Goal: Information Seeking & Learning: Learn about a topic

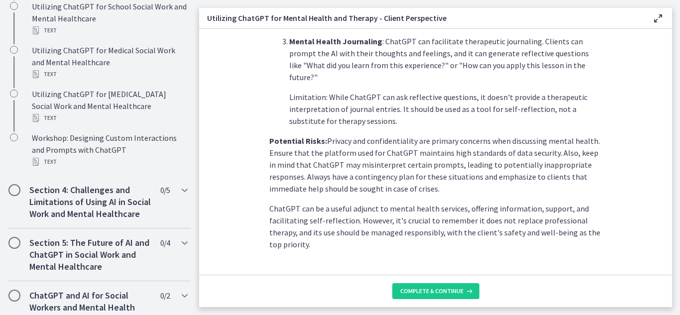
scroll to position [471, 0]
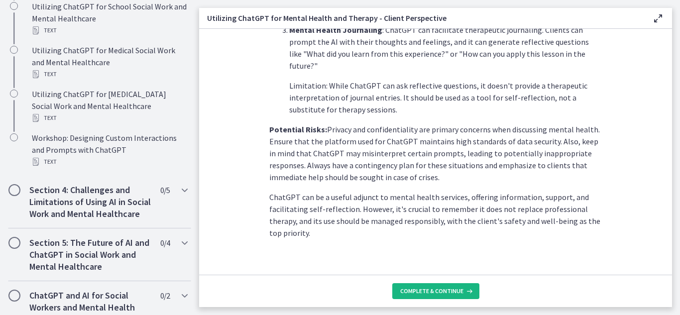
click at [419, 298] on button "Complete & continue" at bounding box center [435, 291] width 87 height 16
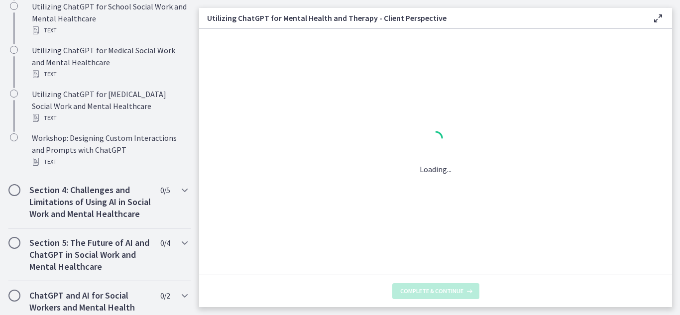
scroll to position [0, 0]
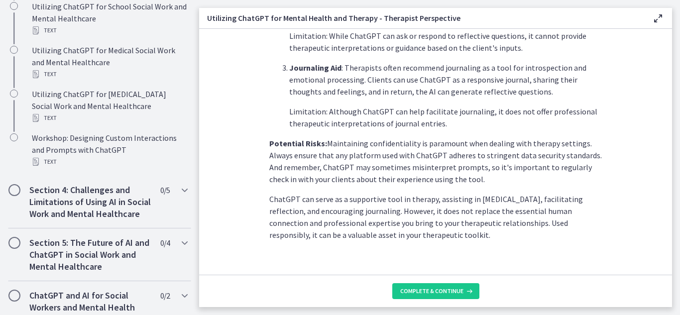
scroll to position [447, 0]
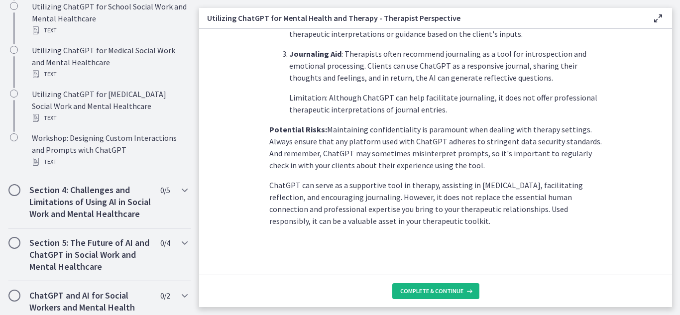
click at [421, 287] on span "Complete & continue" at bounding box center [431, 291] width 63 height 8
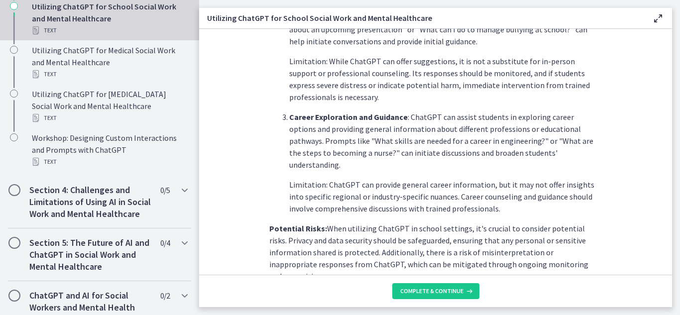
scroll to position [494, 0]
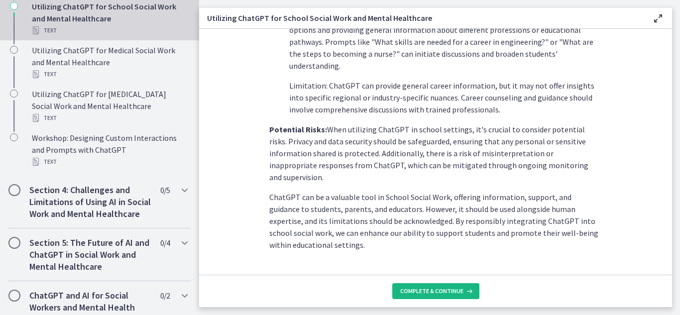
click at [409, 292] on span "Complete & continue" at bounding box center [431, 291] width 63 height 8
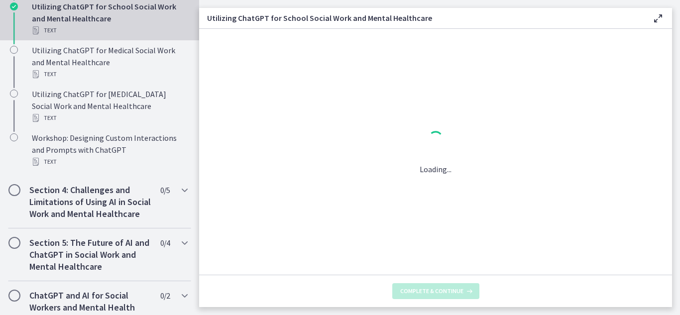
scroll to position [0, 0]
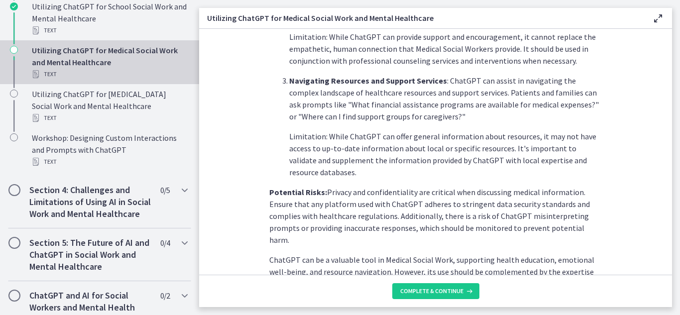
scroll to position [436, 0]
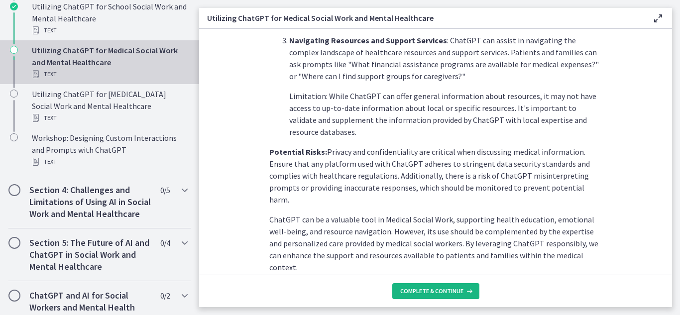
click at [433, 296] on button "Complete & continue" at bounding box center [435, 291] width 87 height 16
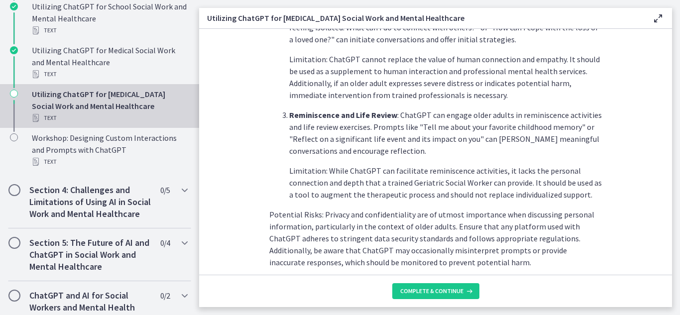
scroll to position [506, 0]
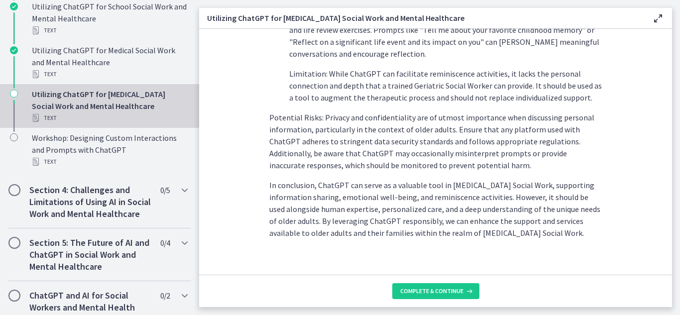
click at [430, 302] on footer "Complete & continue" at bounding box center [435, 291] width 473 height 32
click at [429, 294] on span "Complete & continue" at bounding box center [431, 291] width 63 height 8
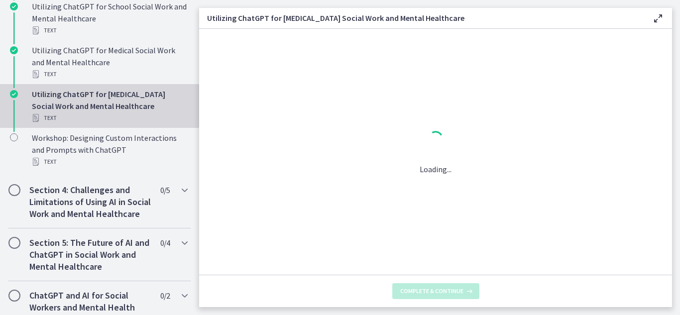
scroll to position [0, 0]
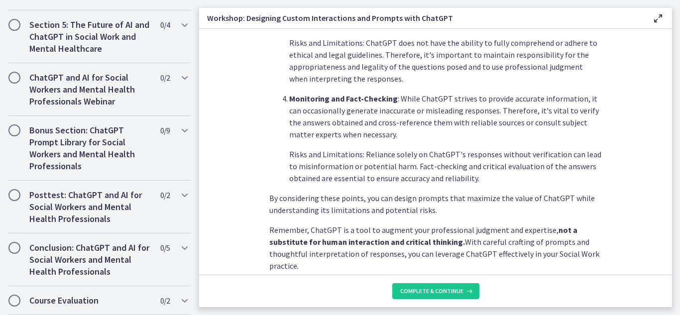
scroll to position [590, 0]
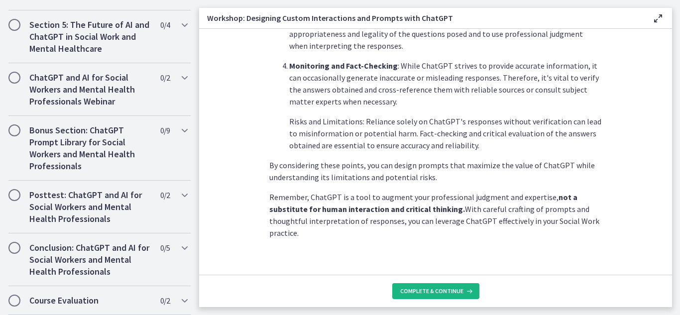
click at [448, 297] on button "Complete & continue" at bounding box center [435, 291] width 87 height 16
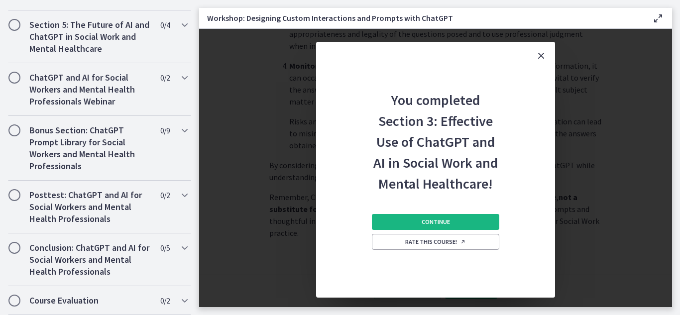
click at [425, 229] on button "Continue" at bounding box center [435, 222] width 127 height 16
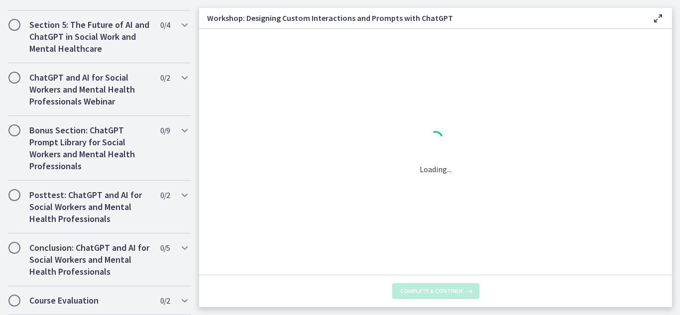
scroll to position [0, 0]
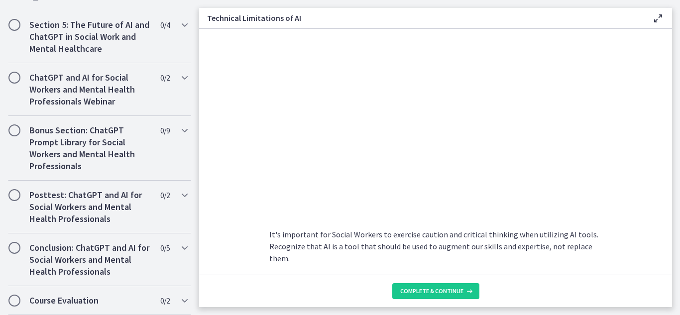
scroll to position [678, 0]
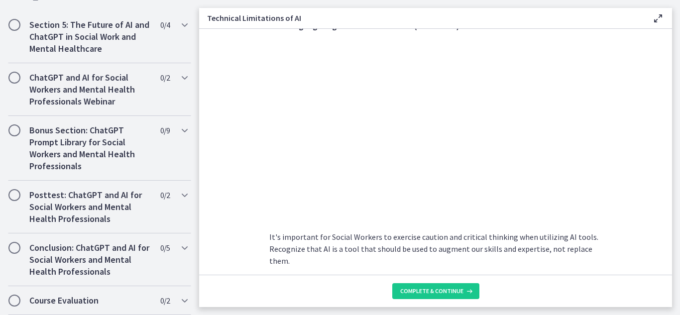
click at [638, 190] on section "As Social Workers, understanding these limitations is crucial to effectively ut…" at bounding box center [435, 152] width 473 height 246
click at [679, 296] on main "Technical Limitations of AI Enable fullscreen As Social Workers, understanding …" at bounding box center [439, 157] width 481 height 315
click at [458, 285] on button "Complete & continue" at bounding box center [435, 291] width 87 height 16
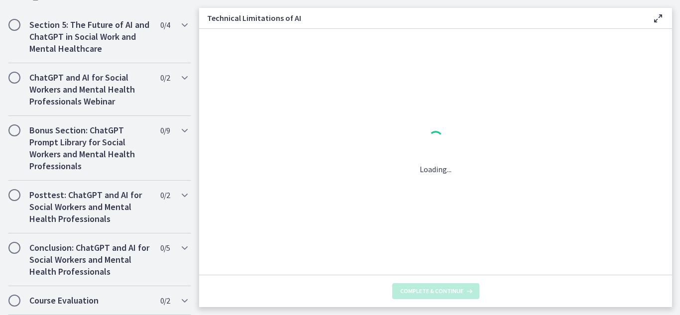
scroll to position [0, 0]
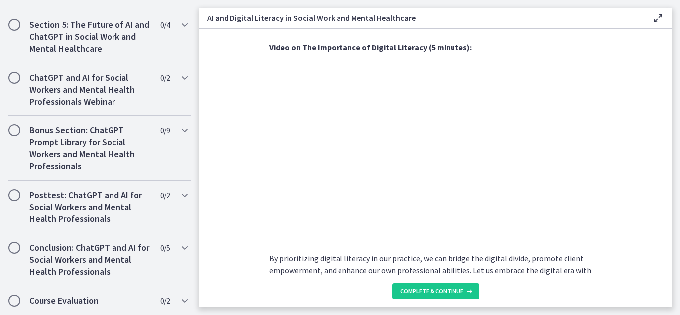
scroll to position [838, 0]
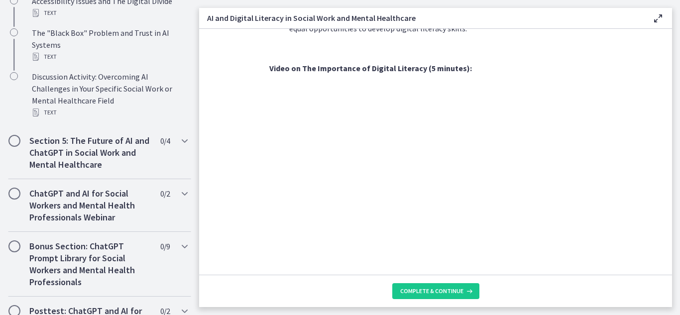
scroll to position [541, 0]
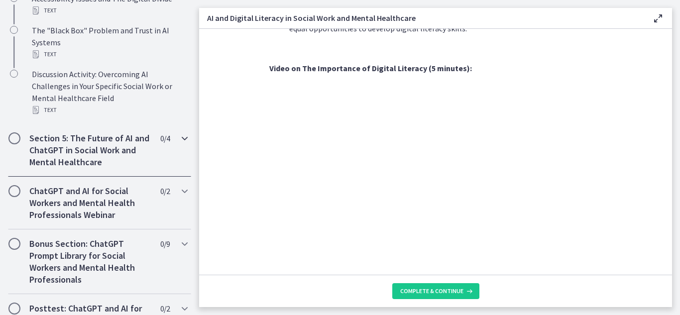
click at [180, 143] on icon "Chapters" at bounding box center [185, 138] width 12 height 12
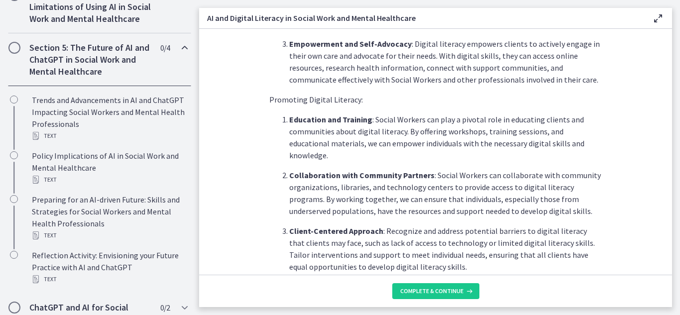
scroll to position [895, 0]
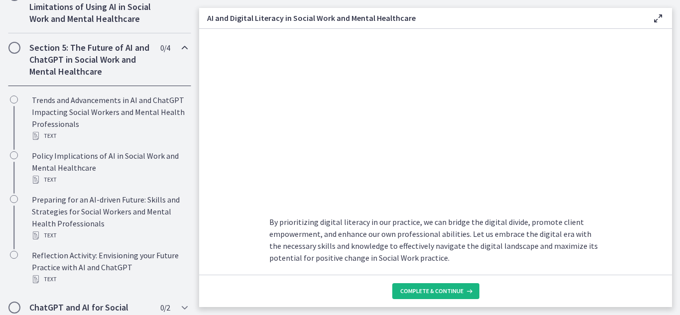
click at [432, 290] on span "Complete & continue" at bounding box center [431, 291] width 63 height 8
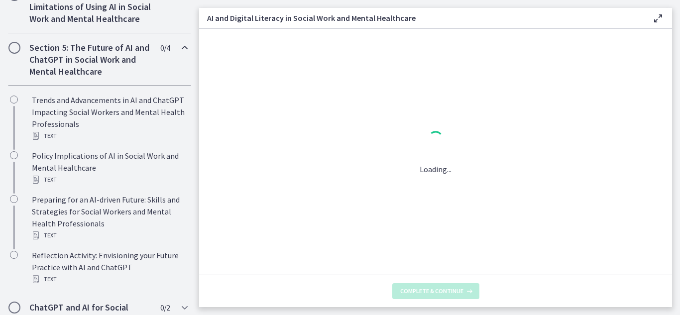
scroll to position [0, 0]
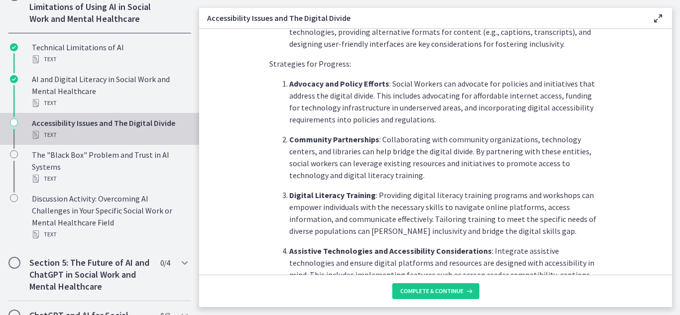
scroll to position [427, 0]
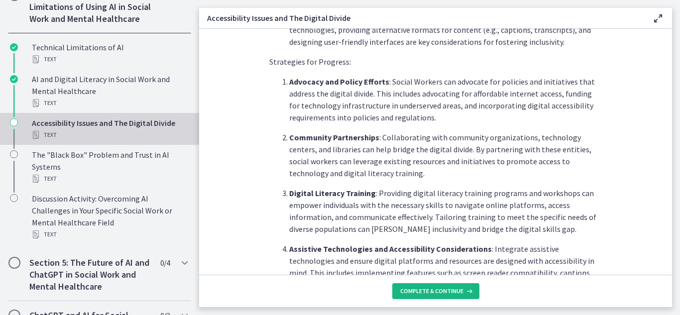
click at [434, 292] on span "Complete & continue" at bounding box center [431, 291] width 63 height 8
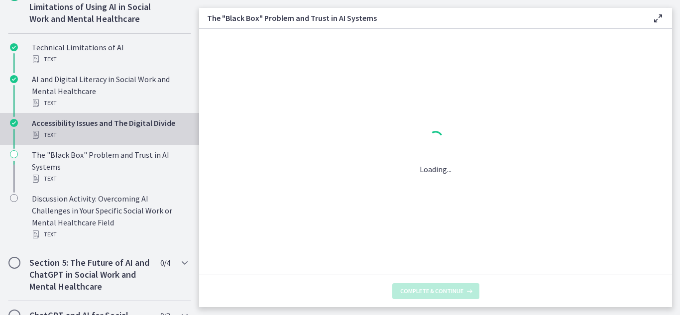
scroll to position [0, 0]
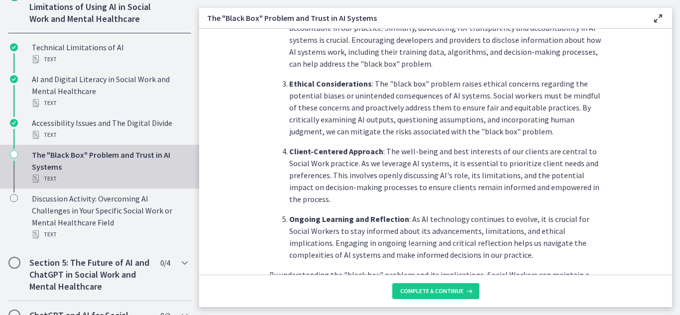
scroll to position [542, 0]
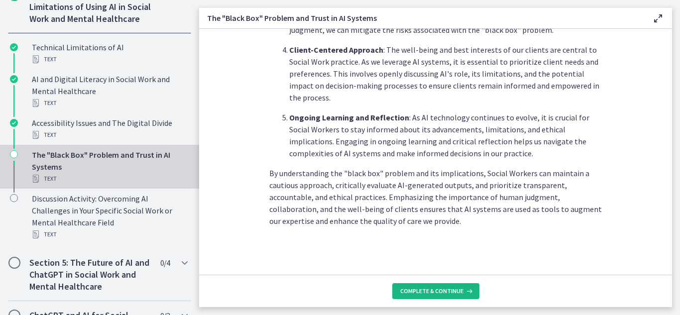
click at [441, 287] on span "Complete & continue" at bounding box center [431, 291] width 63 height 8
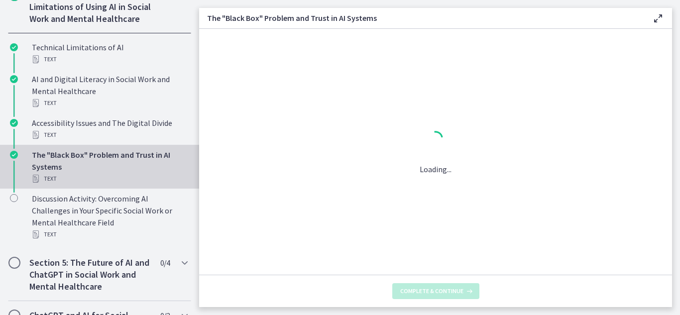
scroll to position [0, 0]
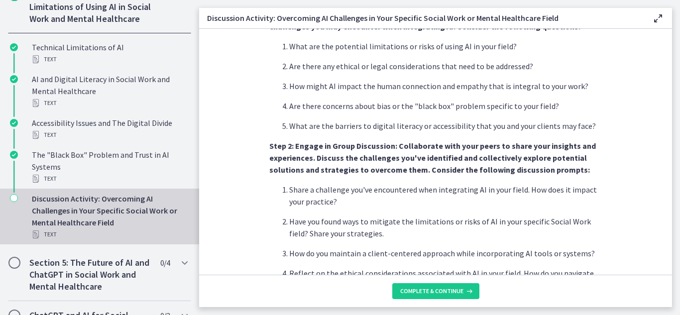
scroll to position [278, 0]
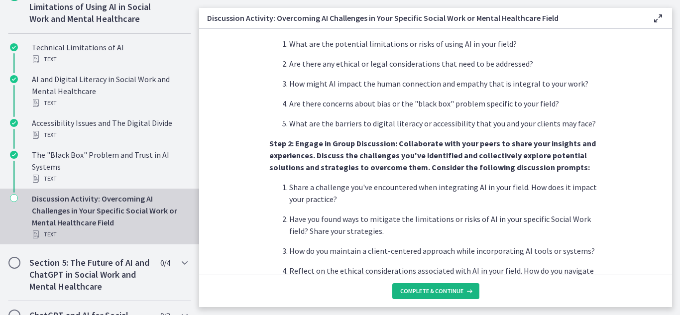
click at [440, 289] on span "Complete & continue" at bounding box center [431, 291] width 63 height 8
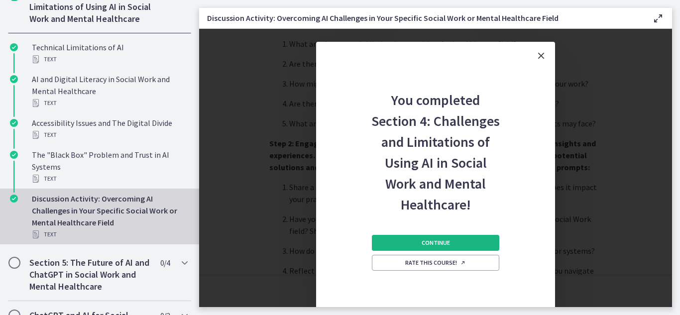
click at [437, 238] on button "Continue" at bounding box center [435, 243] width 127 height 16
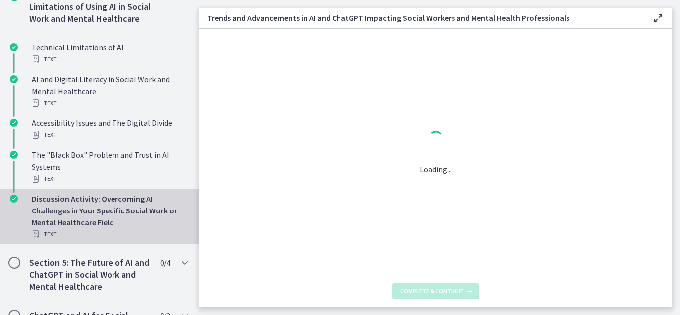
scroll to position [0, 0]
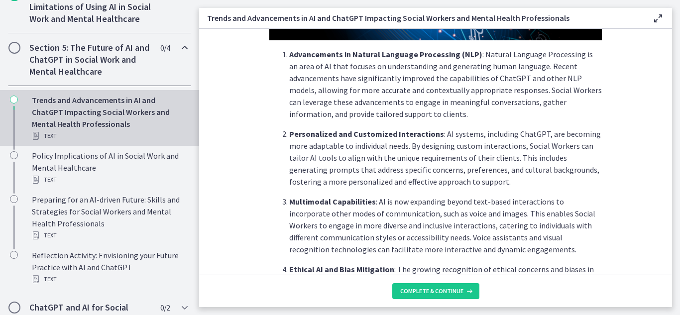
scroll to position [246, 0]
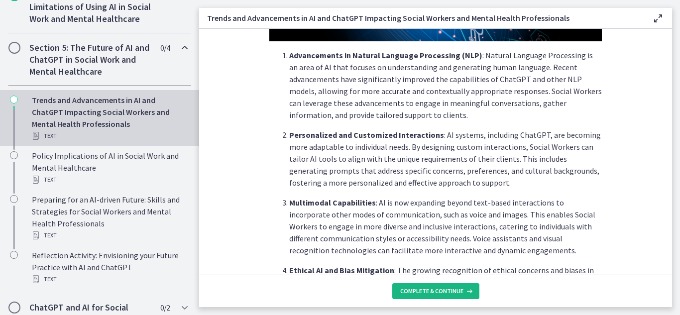
click at [436, 295] on button "Complete & continue" at bounding box center [435, 291] width 87 height 16
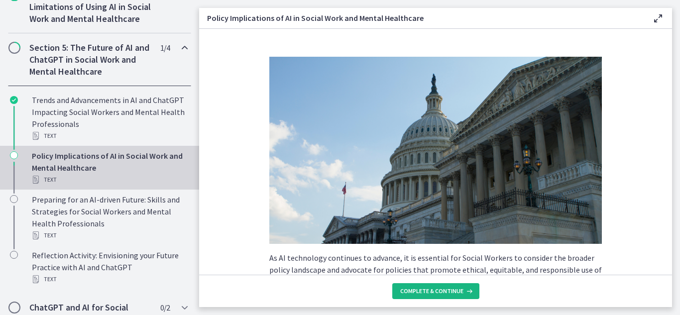
click at [436, 295] on button "Complete & continue" at bounding box center [435, 291] width 87 height 16
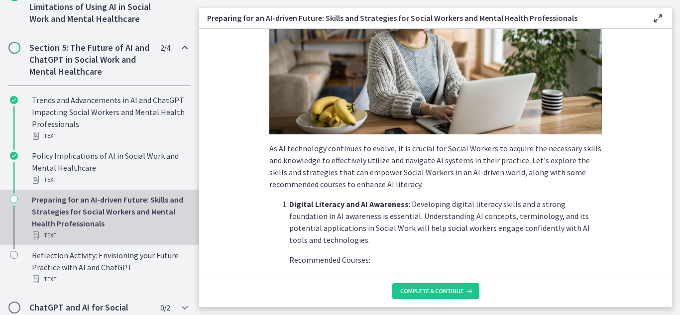
scroll to position [114, 0]
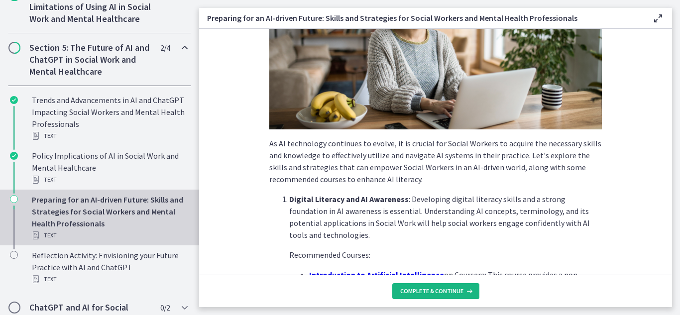
click at [422, 286] on button "Complete & continue" at bounding box center [435, 291] width 87 height 16
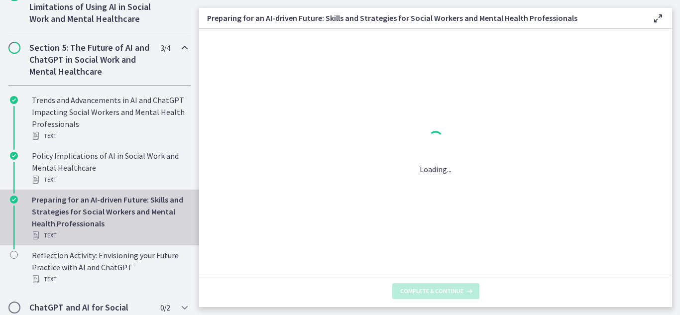
scroll to position [0, 0]
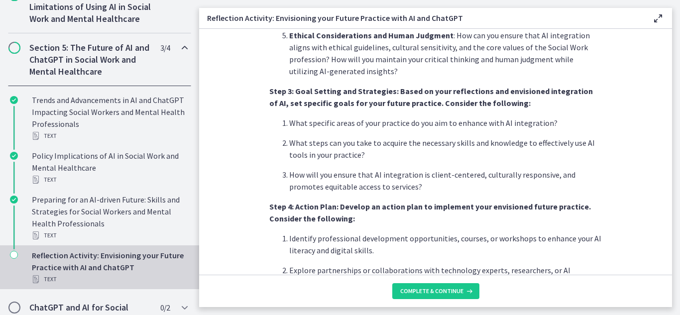
scroll to position [892, 0]
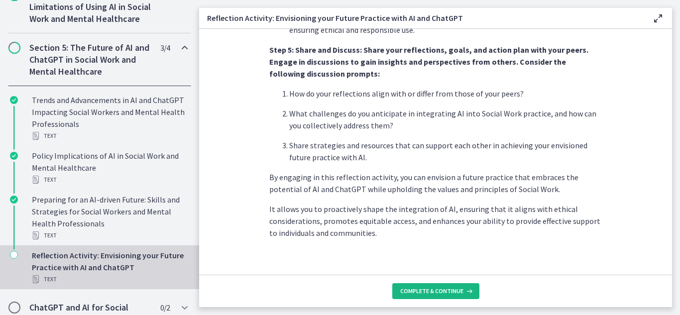
click at [433, 289] on span "Complete & continue" at bounding box center [431, 291] width 63 height 8
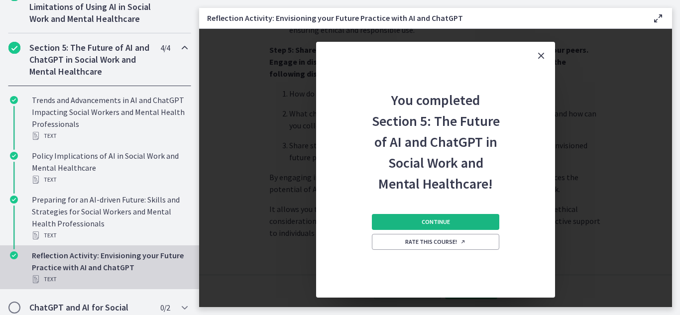
click at [439, 222] on span "Continue" at bounding box center [435, 222] width 28 height 8
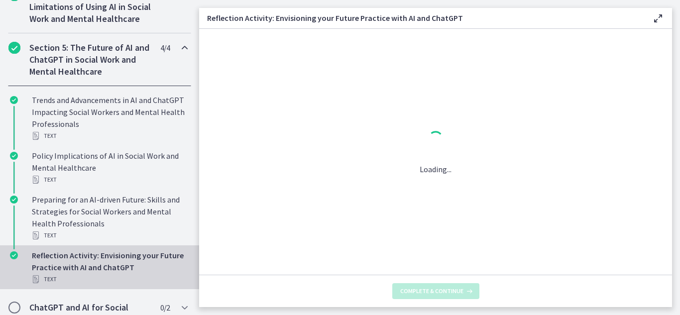
scroll to position [0, 0]
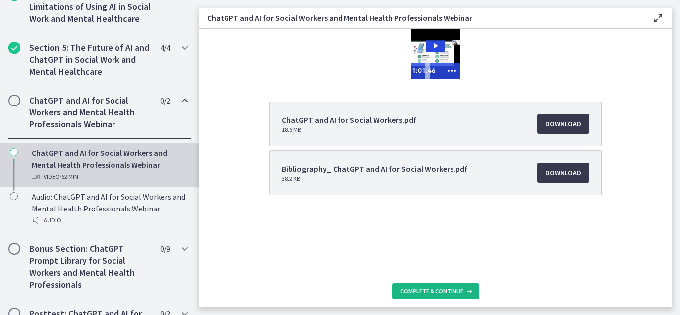
click at [437, 287] on span "Complete & continue" at bounding box center [431, 291] width 63 height 8
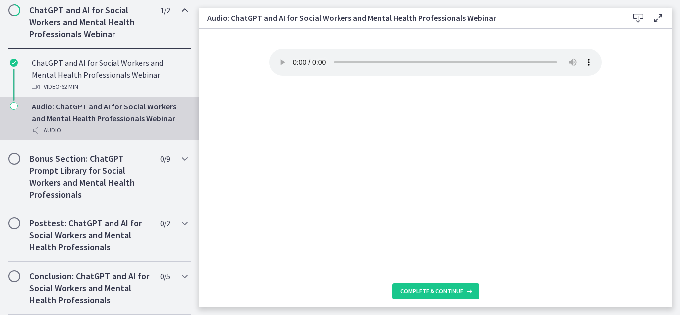
scroll to position [535, 0]
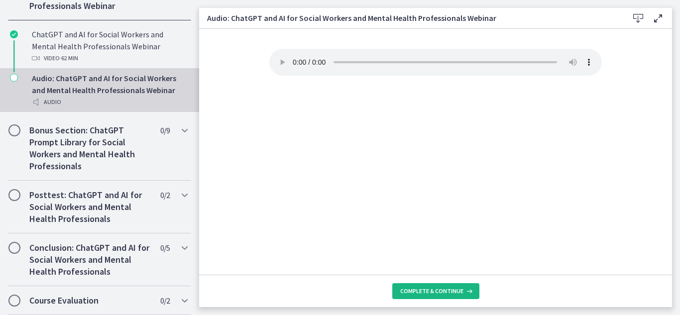
click at [417, 292] on span "Complete & continue" at bounding box center [431, 291] width 63 height 8
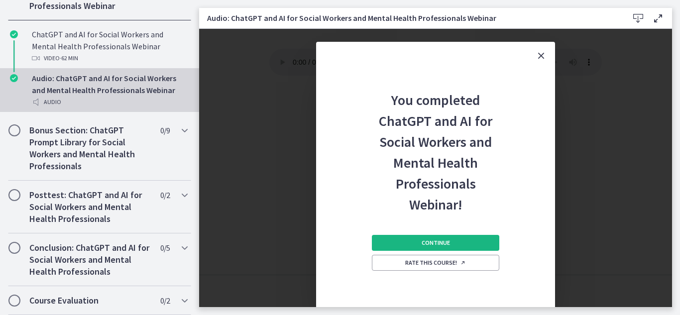
click at [454, 240] on button "Continue" at bounding box center [435, 243] width 127 height 16
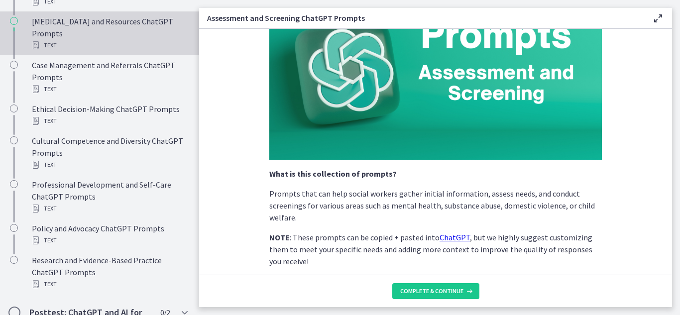
scroll to position [550, 0]
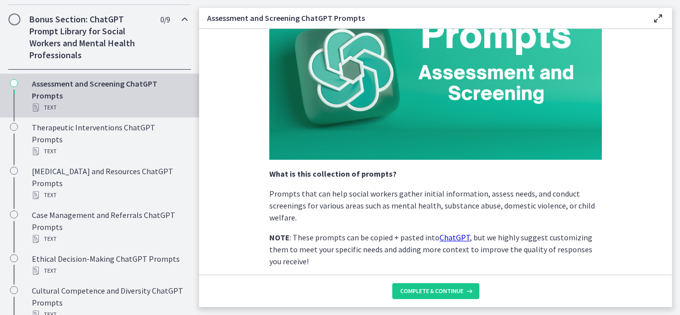
click at [15, 25] on span "Chapters" at bounding box center [14, 19] width 12 height 12
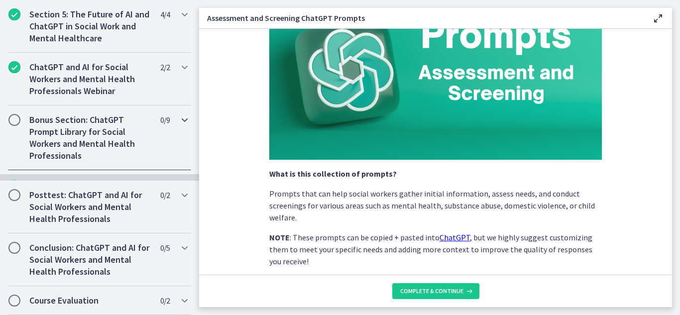
scroll to position [439, 0]
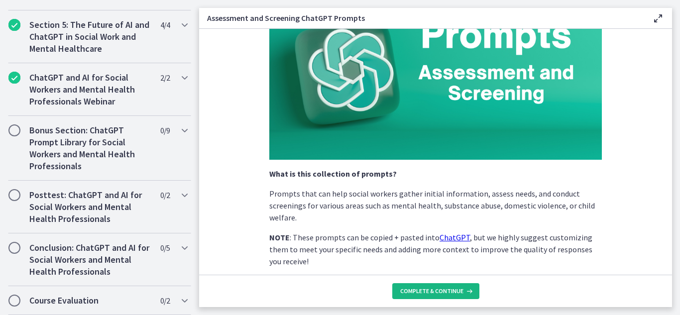
click at [453, 287] on span "Complete & continue" at bounding box center [431, 291] width 63 height 8
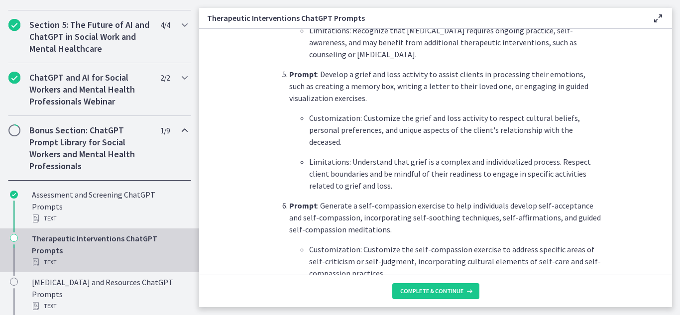
scroll to position [1465, 0]
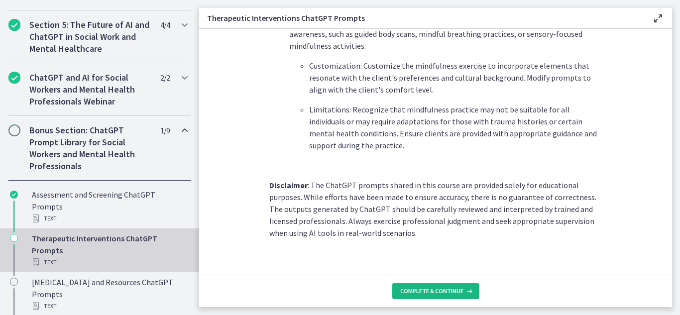
click at [455, 297] on button "Complete & continue" at bounding box center [435, 291] width 87 height 16
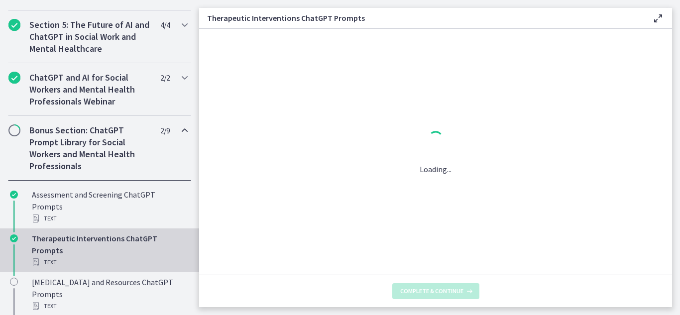
scroll to position [0, 0]
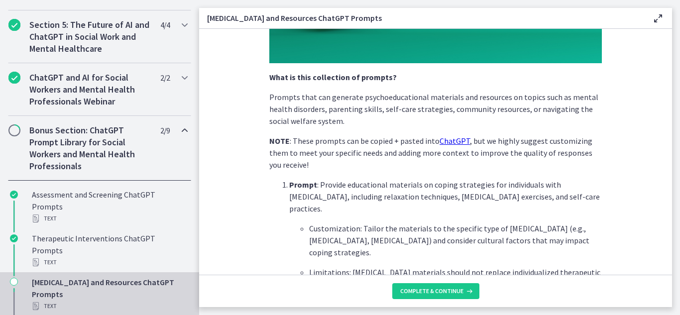
scroll to position [218, 0]
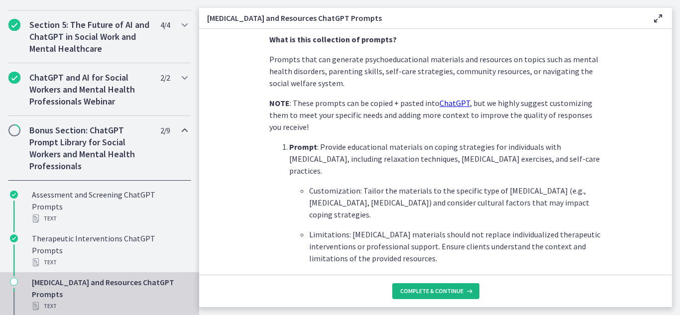
click at [457, 295] on button "Complete & continue" at bounding box center [435, 291] width 87 height 16
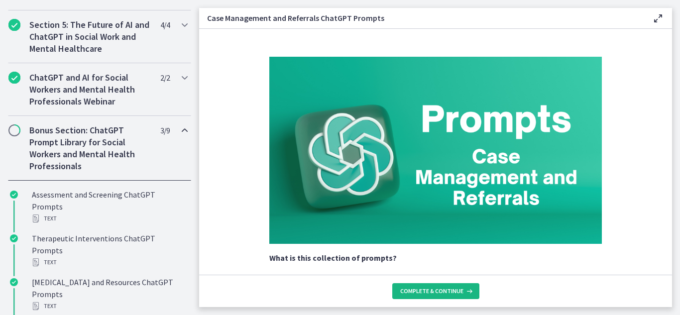
click at [438, 290] on span "Complete & continue" at bounding box center [431, 291] width 63 height 8
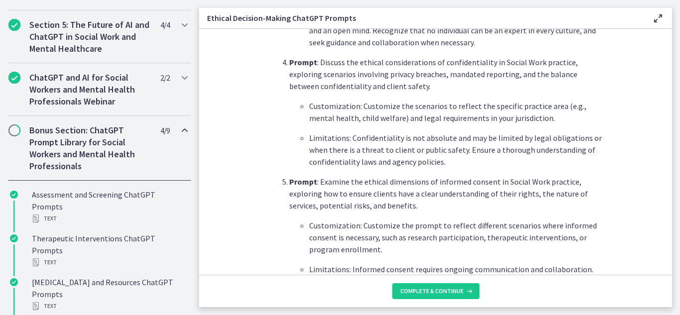
scroll to position [666, 0]
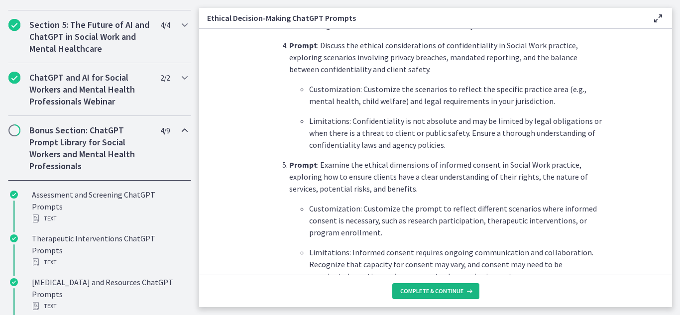
click at [436, 290] on span "Complete & continue" at bounding box center [431, 291] width 63 height 8
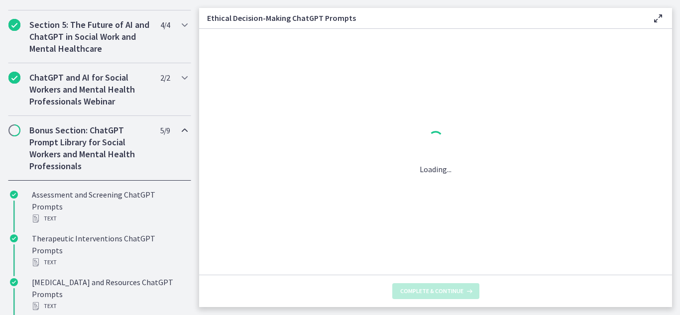
scroll to position [0, 0]
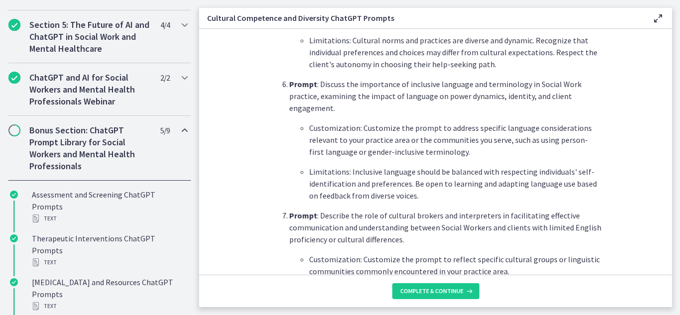
scroll to position [989, 0]
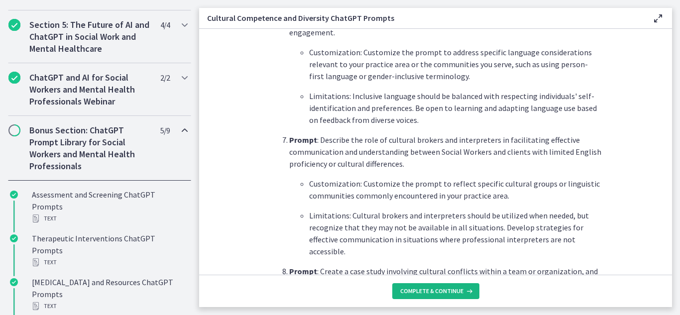
click at [428, 297] on button "Complete & continue" at bounding box center [435, 291] width 87 height 16
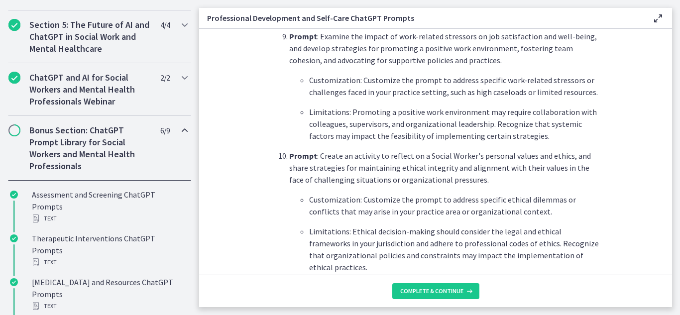
scroll to position [1513, 0]
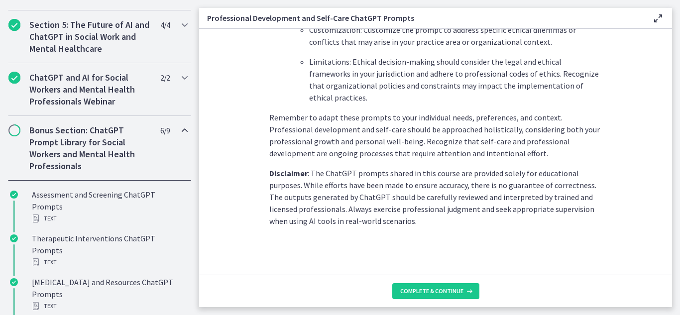
click at [429, 300] on footer "Complete & continue" at bounding box center [435, 291] width 473 height 32
click at [426, 283] on button "Complete & continue" at bounding box center [435, 291] width 87 height 16
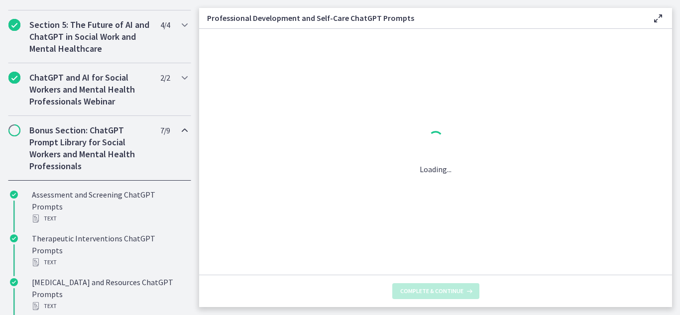
scroll to position [0, 0]
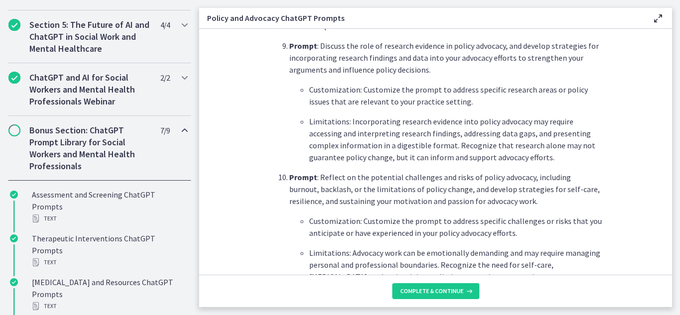
scroll to position [1513, 0]
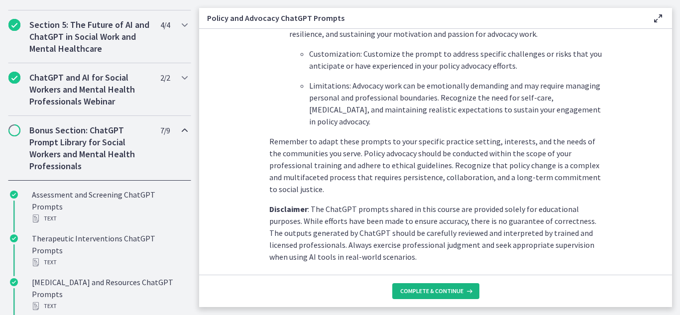
click at [439, 289] on span "Complete & continue" at bounding box center [431, 291] width 63 height 8
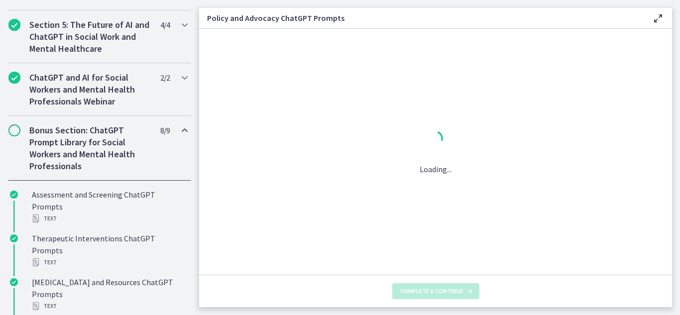
scroll to position [0, 0]
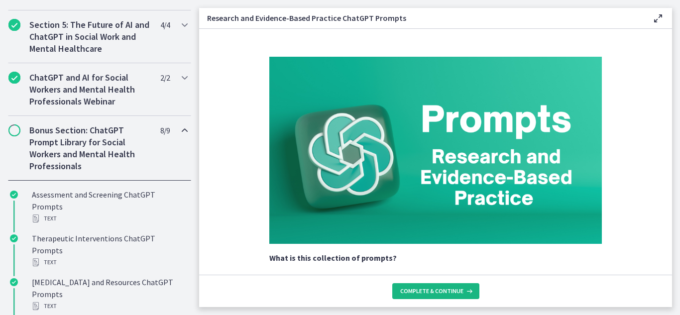
click at [415, 296] on button "Complete & continue" at bounding box center [435, 291] width 87 height 16
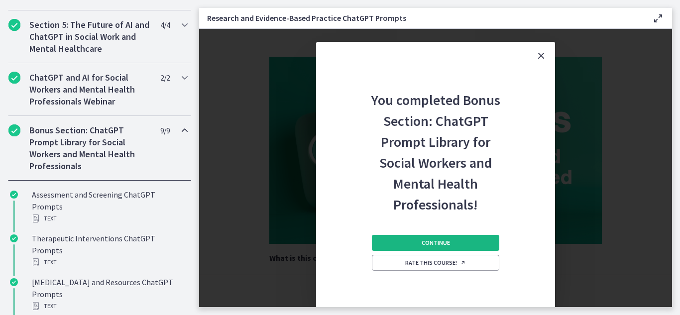
click at [432, 243] on span "Continue" at bounding box center [435, 243] width 28 height 8
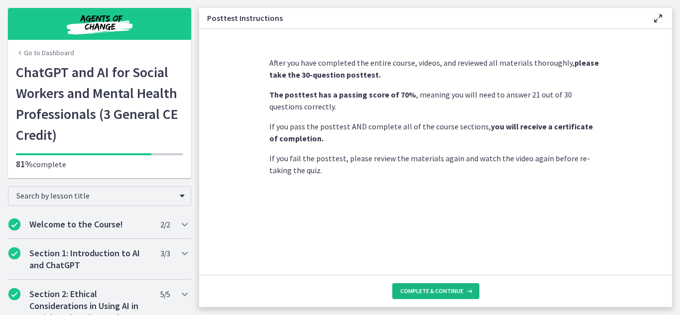
click at [441, 288] on span "Complete & continue" at bounding box center [431, 291] width 63 height 8
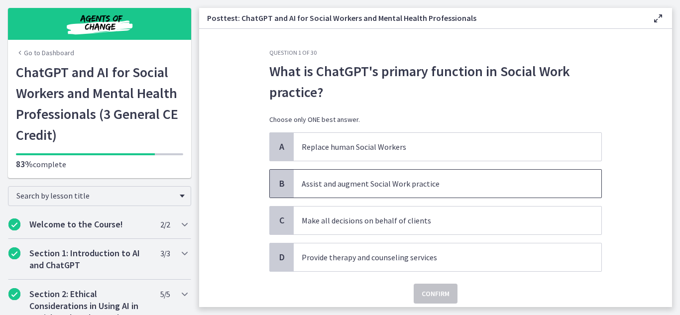
click at [332, 191] on span "Assist and augment Social Work practice" at bounding box center [446, 184] width 307 height 28
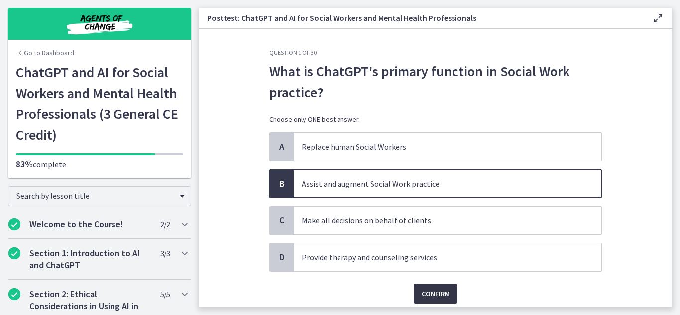
click at [434, 292] on span "Confirm" at bounding box center [435, 294] width 28 height 12
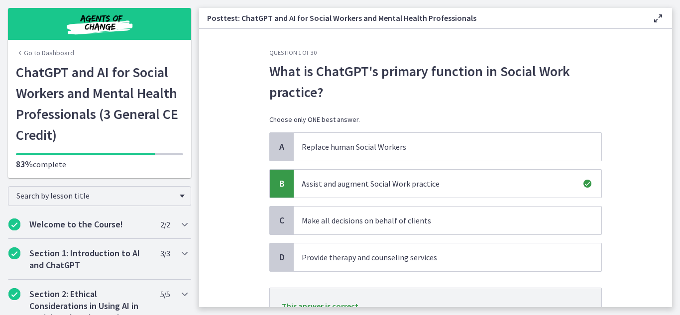
scroll to position [89, 0]
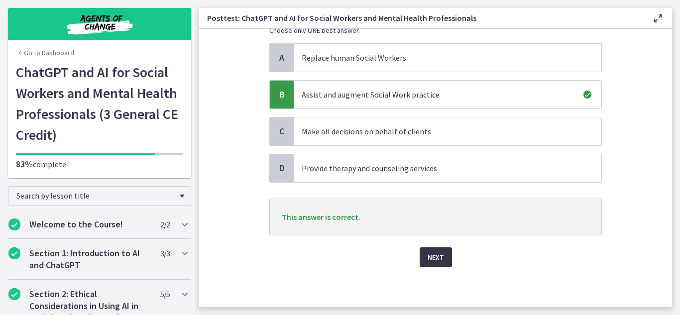
click at [441, 248] on button "Next" at bounding box center [435, 257] width 32 height 20
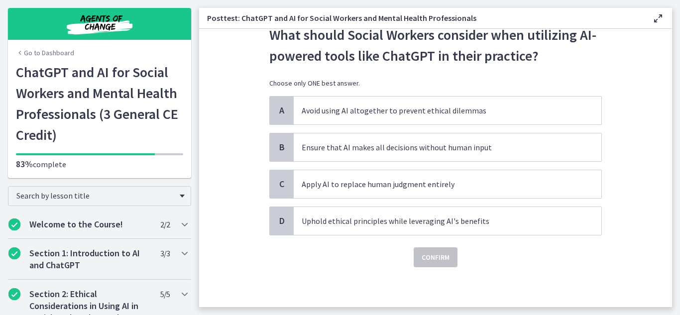
scroll to position [0, 0]
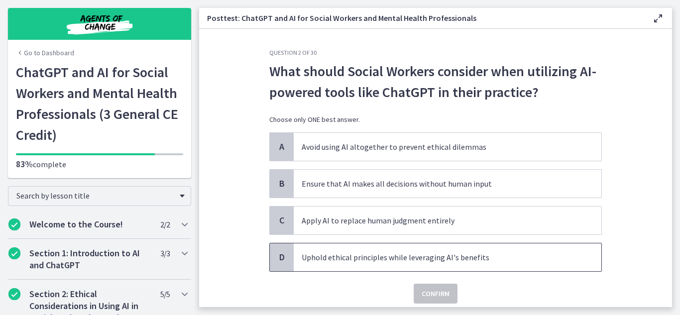
click at [318, 267] on span "Uphold ethical principles while leveraging AI's benefits" at bounding box center [446, 257] width 307 height 28
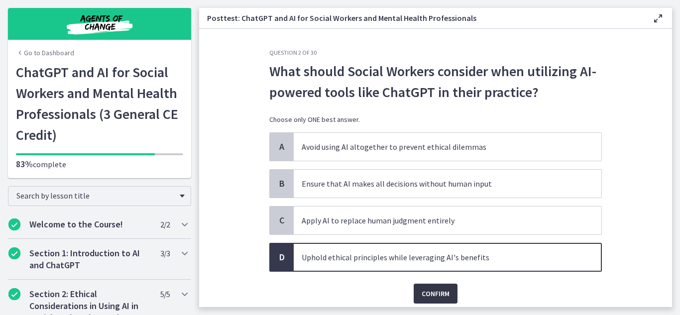
click at [434, 295] on span "Confirm" at bounding box center [435, 294] width 28 height 12
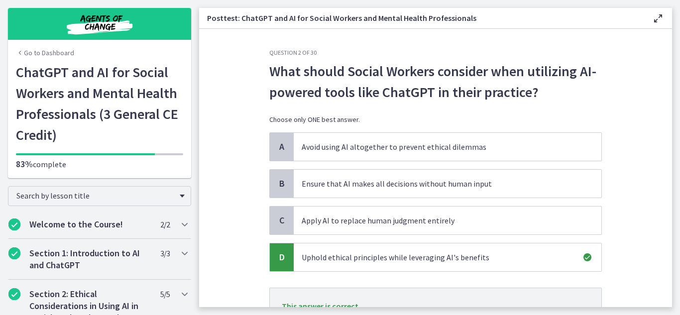
scroll to position [89, 0]
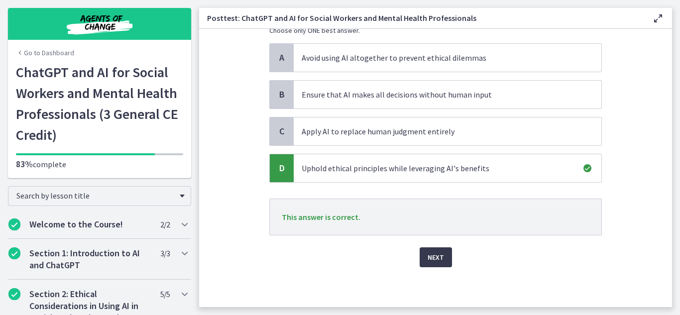
click at [441, 218] on div "Question 2 of 30 What should Social Workers consider when utilizing AI-powered …" at bounding box center [435, 89] width 348 height 258
click at [438, 262] on span "Next" at bounding box center [435, 257] width 16 height 12
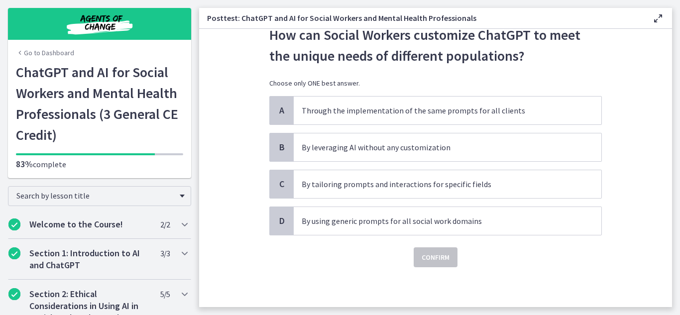
scroll to position [0, 0]
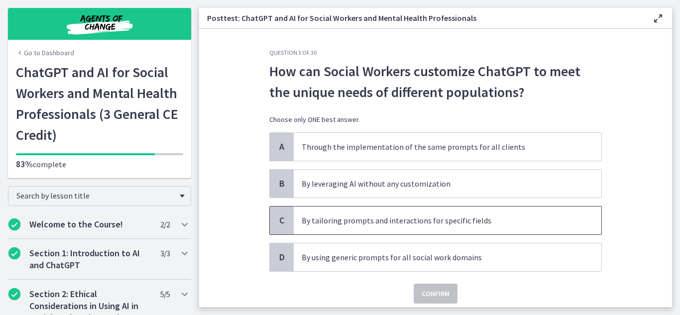
click at [516, 216] on p "By tailoring prompts and interactions for specific fields" at bounding box center [437, 220] width 272 height 12
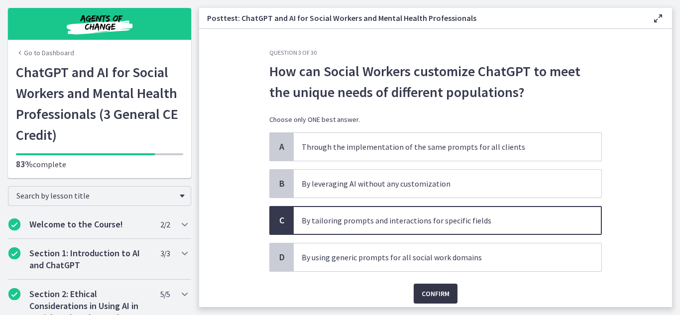
click at [445, 291] on span "Confirm" at bounding box center [435, 294] width 28 height 12
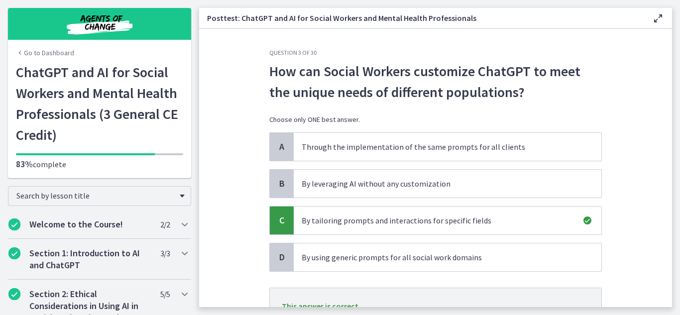
scroll to position [89, 0]
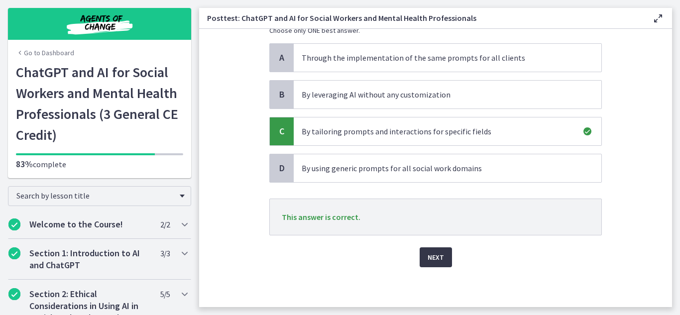
click at [440, 250] on button "Next" at bounding box center [435, 257] width 32 height 20
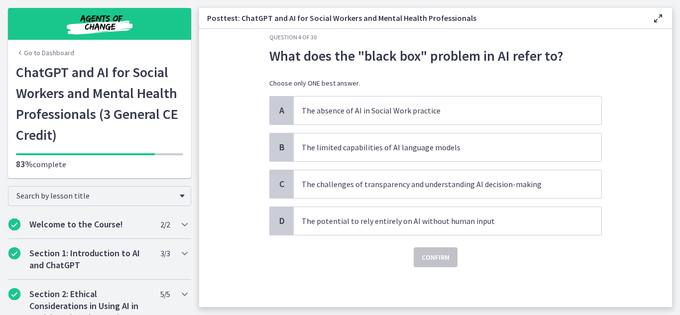
scroll to position [0, 0]
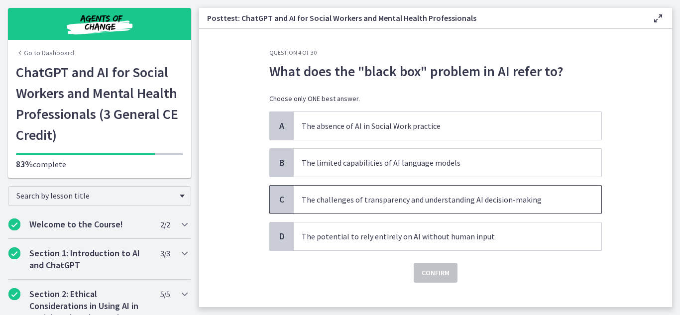
click at [388, 198] on p "The challenges of transparency and understanding AI decision-making" at bounding box center [437, 200] width 272 height 12
click at [436, 272] on span "Confirm" at bounding box center [435, 273] width 28 height 12
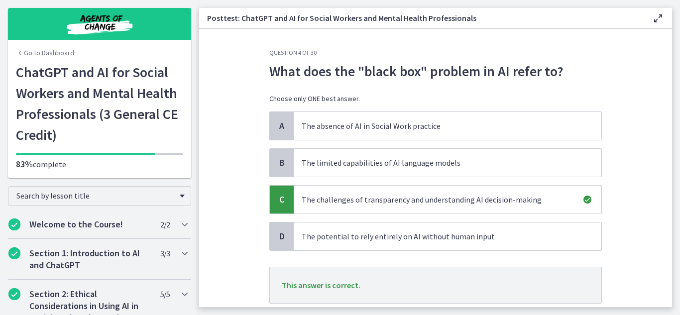
scroll to position [68, 0]
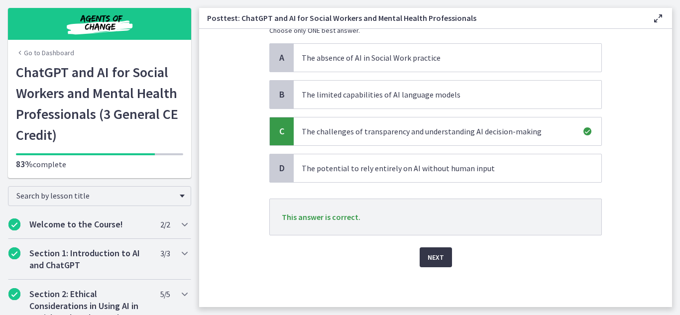
click at [444, 260] on button "Next" at bounding box center [435, 257] width 32 height 20
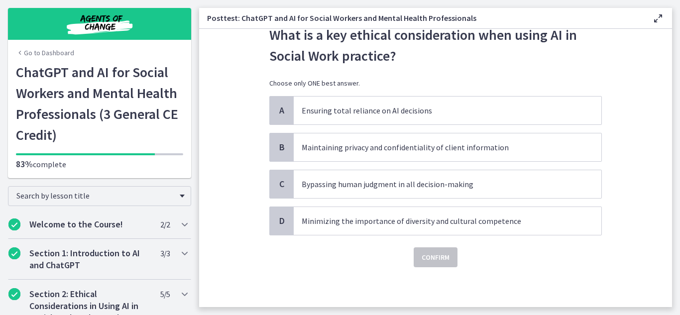
scroll to position [0, 0]
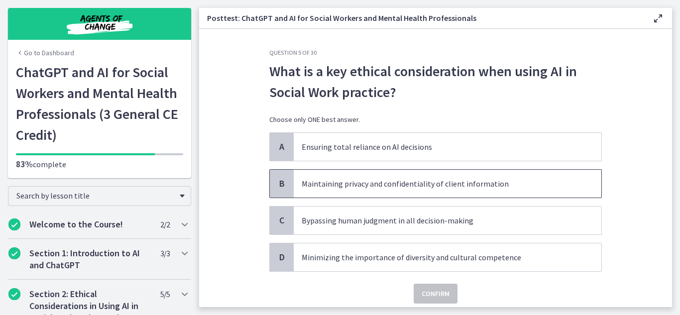
click at [507, 188] on p "Maintaining privacy and confidentiality of client information" at bounding box center [437, 184] width 272 height 12
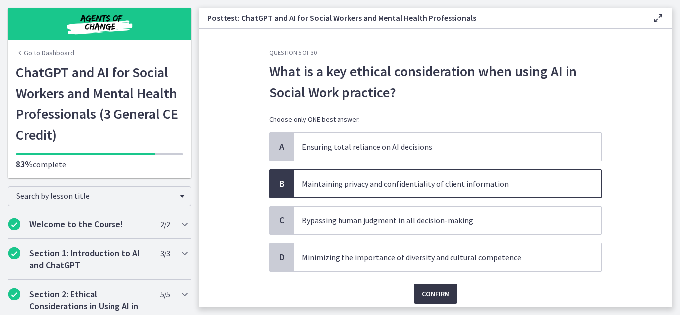
click at [441, 300] on button "Confirm" at bounding box center [435, 294] width 44 height 20
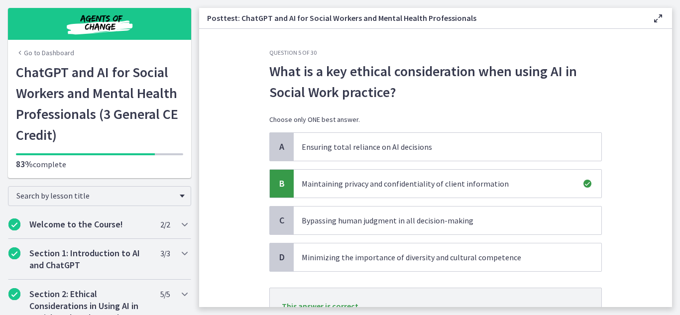
scroll to position [89, 0]
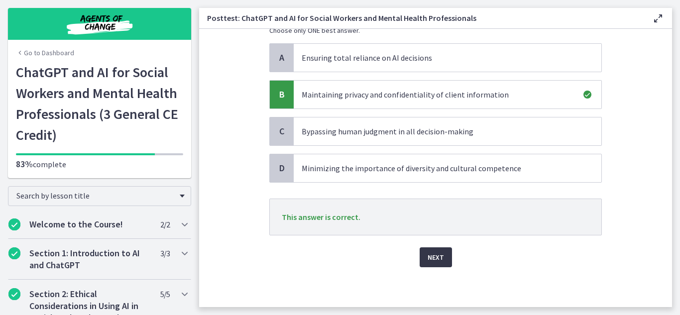
click at [441, 266] on button "Next" at bounding box center [435, 257] width 32 height 20
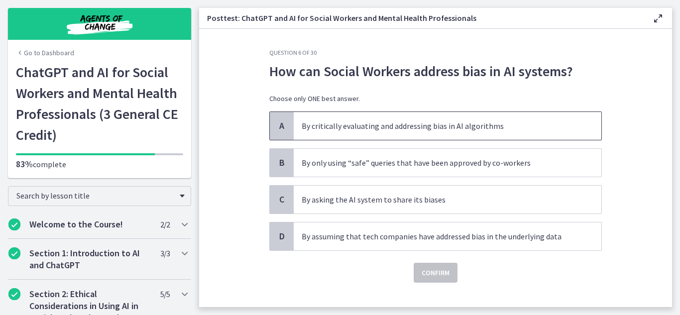
click at [398, 126] on p "By critically evaluating and addressing bias in AI algorithms" at bounding box center [437, 126] width 272 height 12
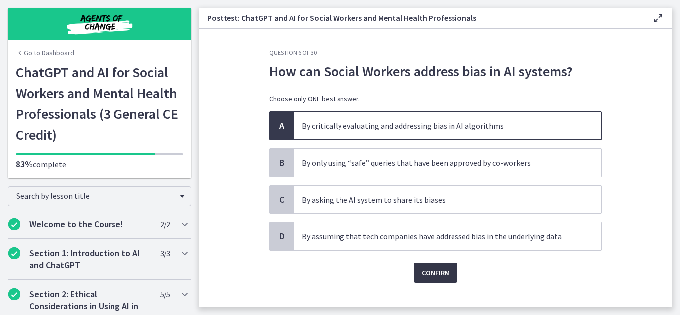
click at [437, 272] on span "Confirm" at bounding box center [435, 273] width 28 height 12
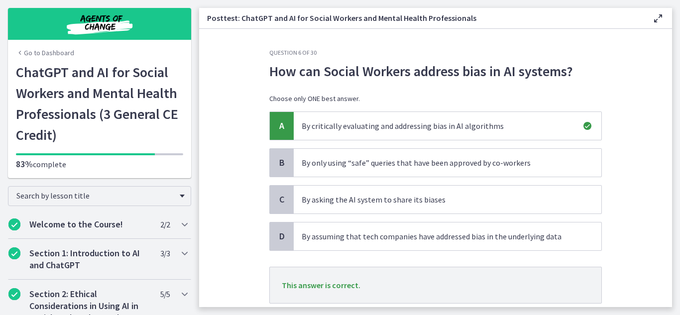
scroll to position [68, 0]
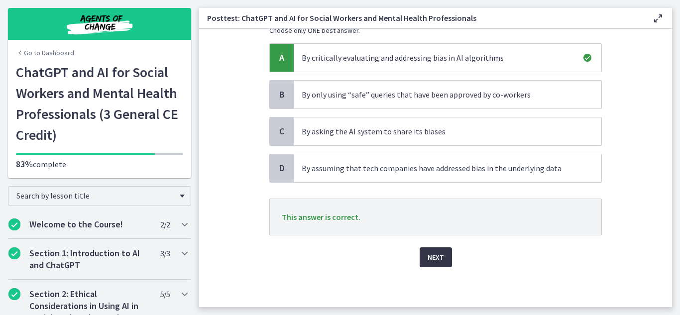
click at [433, 256] on span "Next" at bounding box center [435, 257] width 16 height 12
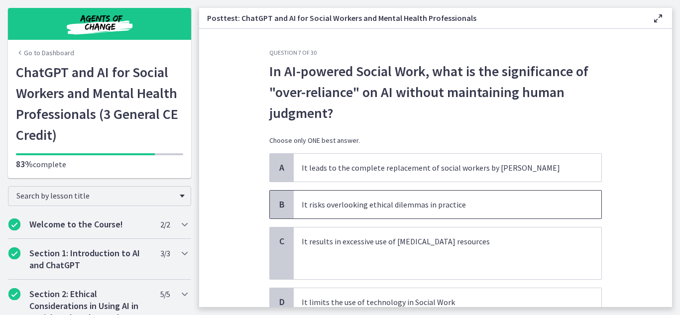
click at [310, 216] on span "It risks overlooking ethical dilemmas in practice" at bounding box center [446, 205] width 307 height 28
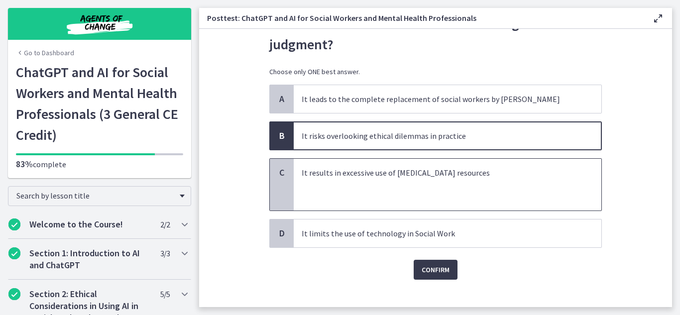
scroll to position [81, 0]
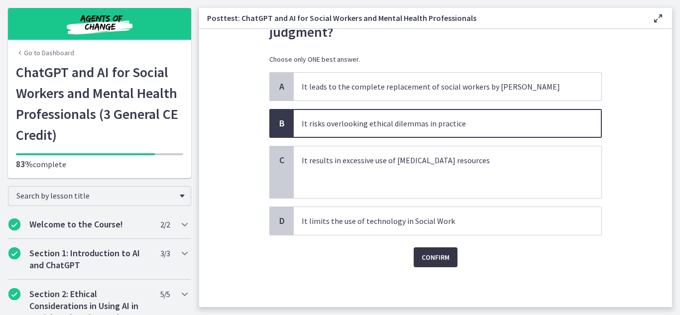
click at [417, 256] on button "Confirm" at bounding box center [435, 257] width 44 height 20
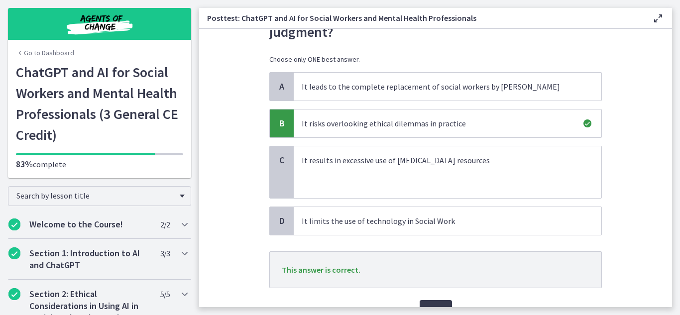
scroll to position [134, 0]
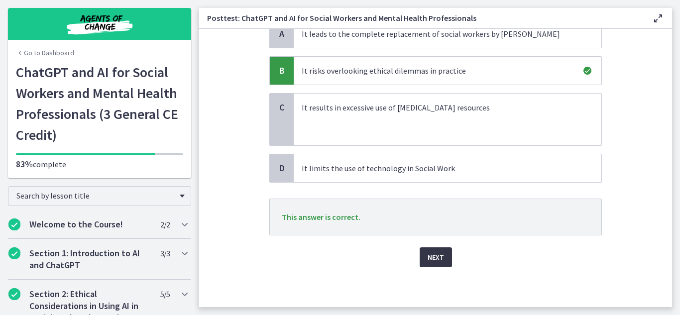
click at [422, 259] on button "Next" at bounding box center [435, 257] width 32 height 20
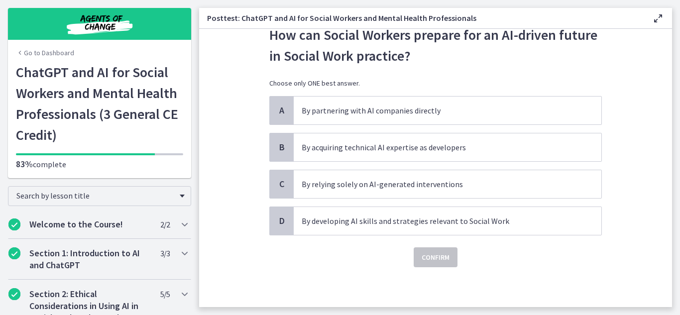
scroll to position [0, 0]
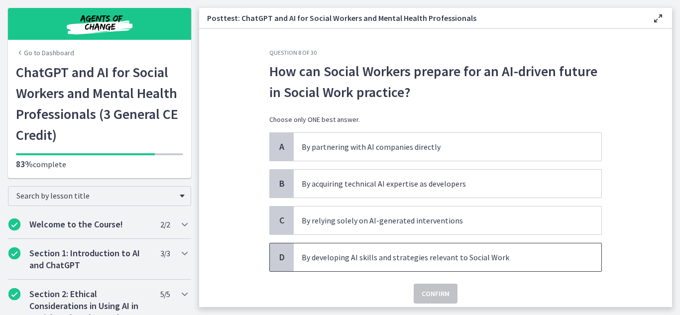
click at [382, 266] on span "By developing AI skills and strategies relevant to Social Work" at bounding box center [446, 257] width 307 height 28
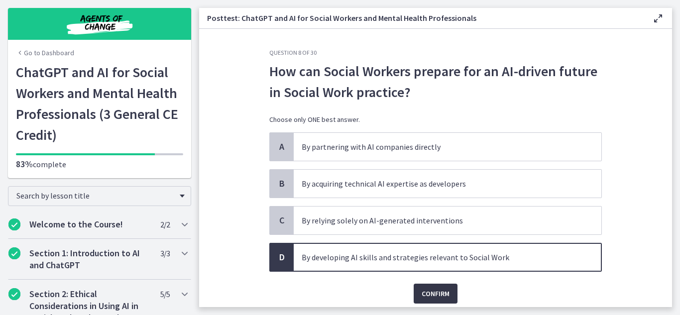
click at [435, 292] on span "Confirm" at bounding box center [435, 294] width 28 height 12
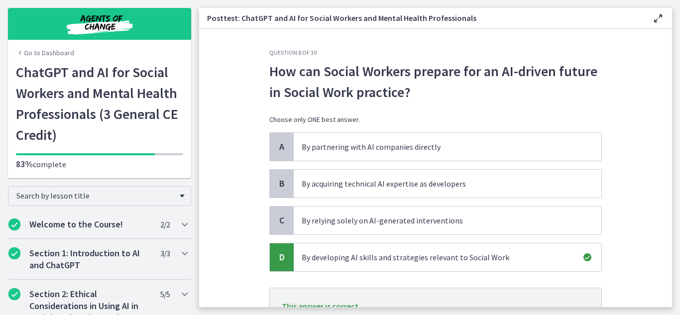
scroll to position [89, 0]
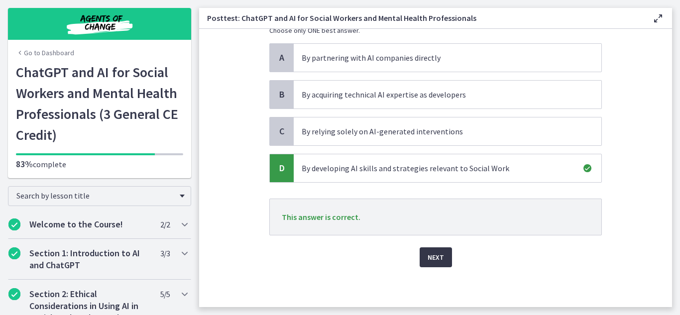
click at [439, 255] on span "Next" at bounding box center [435, 257] width 16 height 12
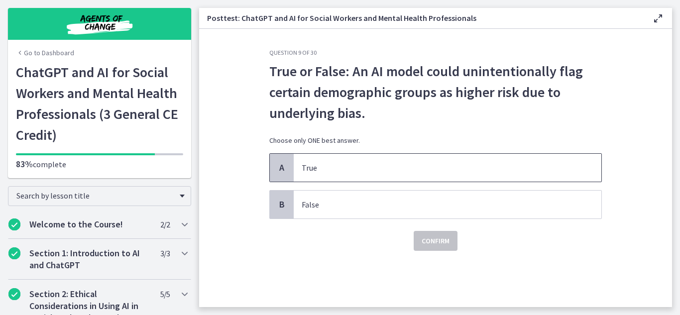
click at [303, 167] on p "True" at bounding box center [437, 168] width 272 height 12
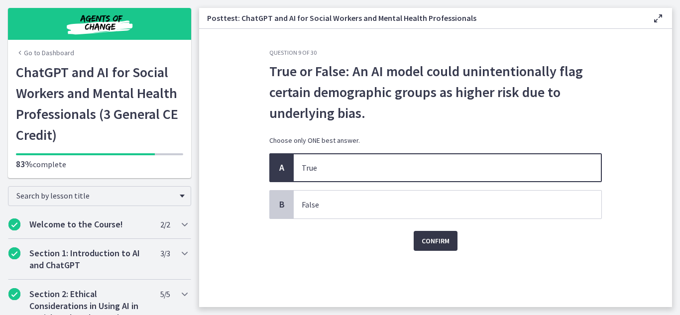
click at [435, 238] on span "Confirm" at bounding box center [435, 241] width 28 height 12
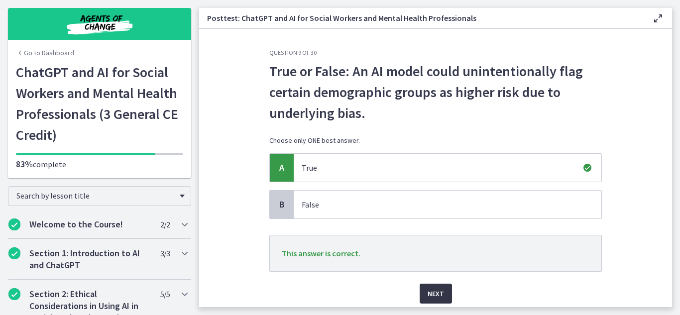
click at [441, 293] on span "Next" at bounding box center [435, 294] width 16 height 12
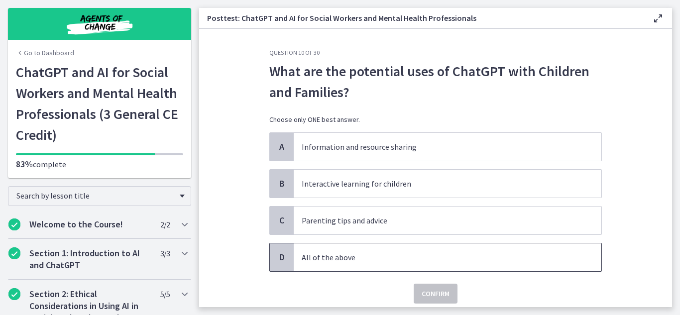
click at [373, 263] on span "All of the above" at bounding box center [446, 257] width 307 height 28
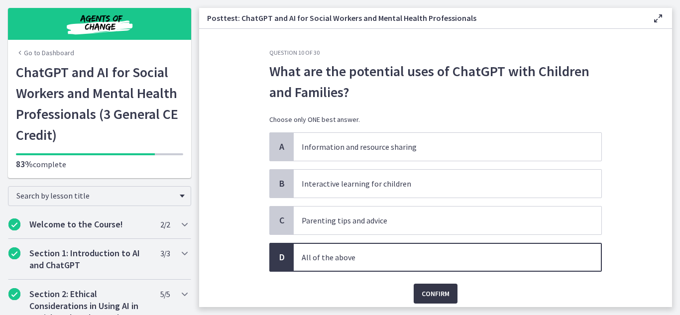
click at [449, 290] on span "Confirm" at bounding box center [435, 294] width 28 height 12
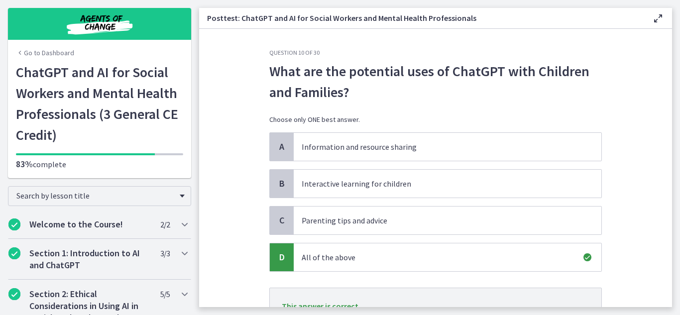
scroll to position [89, 0]
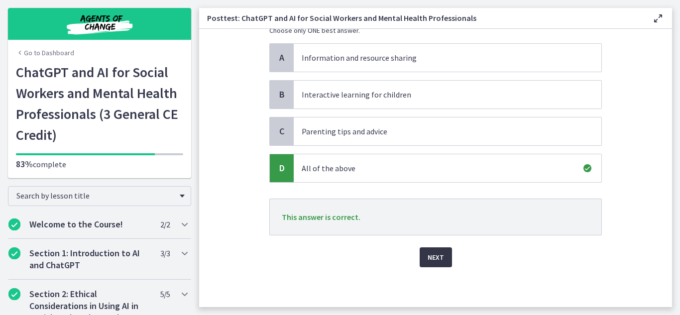
click at [436, 265] on button "Next" at bounding box center [435, 257] width 32 height 20
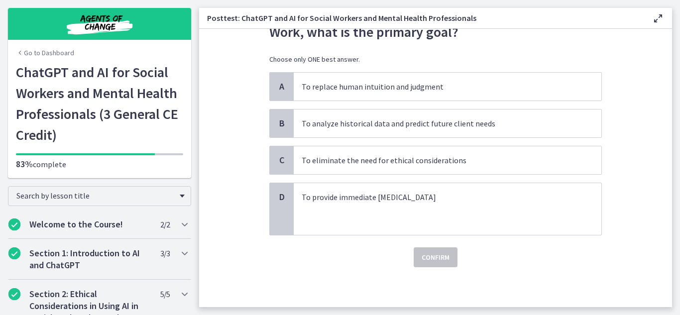
scroll to position [0, 0]
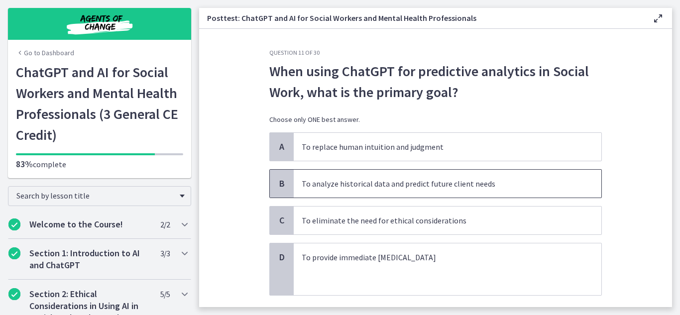
click at [339, 191] on span "To analyze historical data and predict future client needs" at bounding box center [446, 184] width 307 height 28
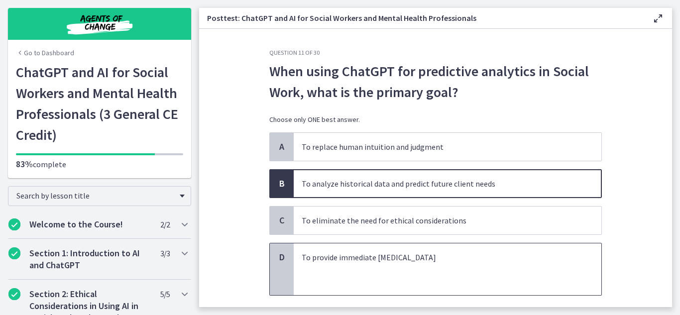
scroll to position [60, 0]
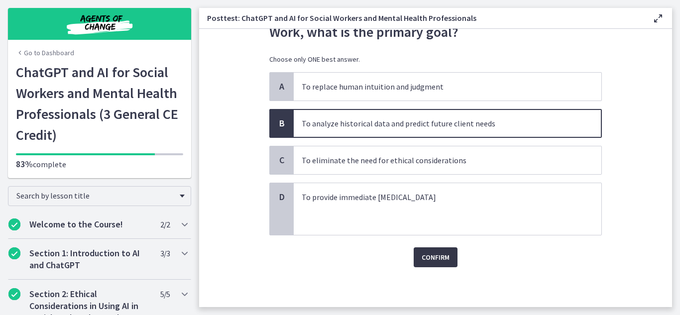
click at [421, 259] on span "Confirm" at bounding box center [435, 257] width 28 height 12
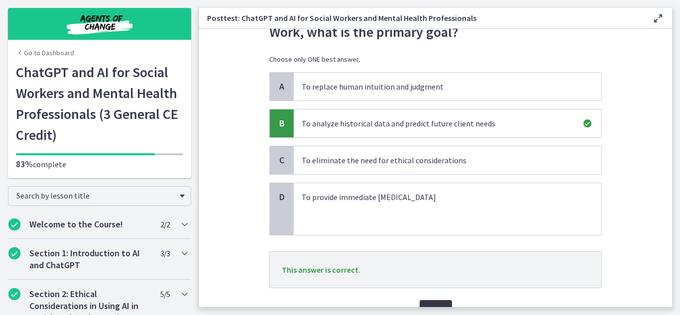
scroll to position [113, 0]
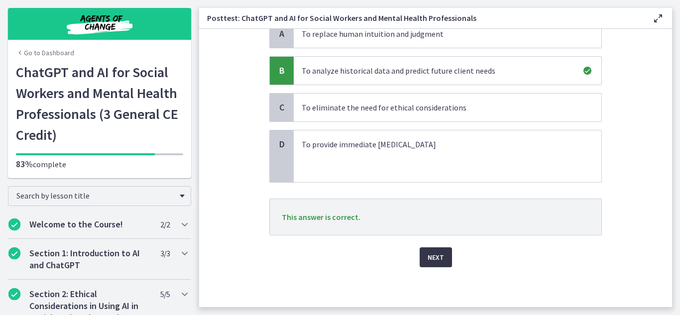
click at [441, 257] on span "Next" at bounding box center [435, 257] width 16 height 12
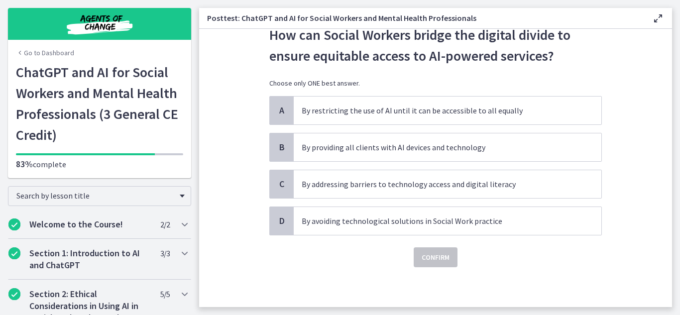
scroll to position [0, 0]
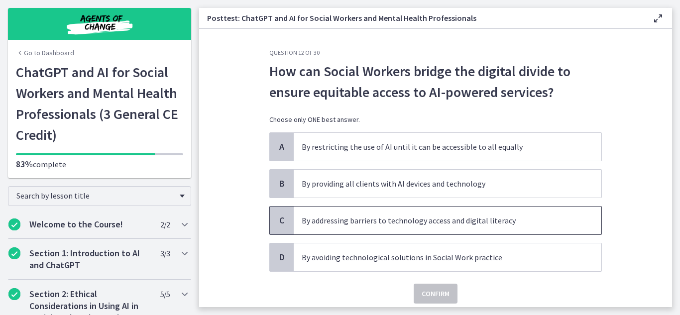
click at [407, 215] on p "By addressing barriers to technology access and digital literacy" at bounding box center [437, 220] width 272 height 12
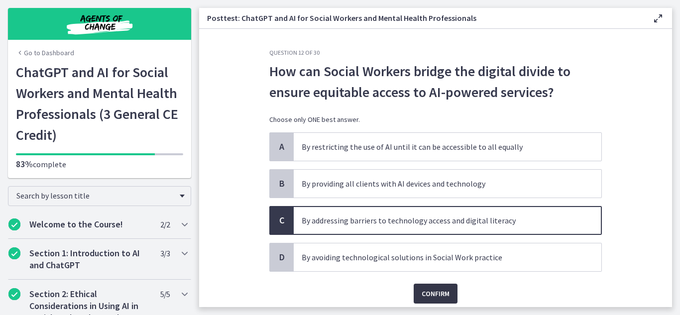
click at [421, 294] on span "Confirm" at bounding box center [435, 294] width 28 height 12
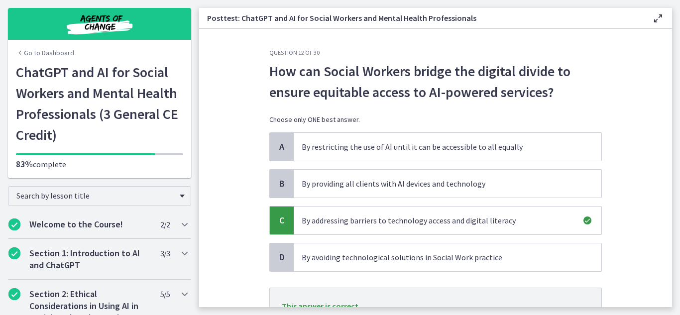
scroll to position [89, 0]
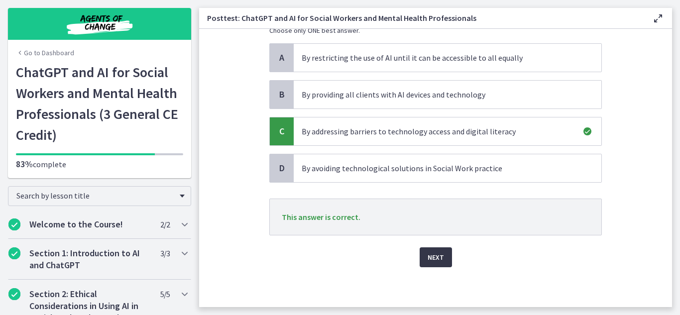
click at [439, 250] on button "Next" at bounding box center [435, 257] width 32 height 20
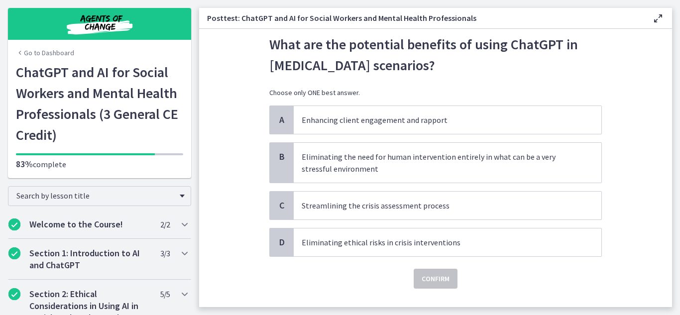
scroll to position [28, 0]
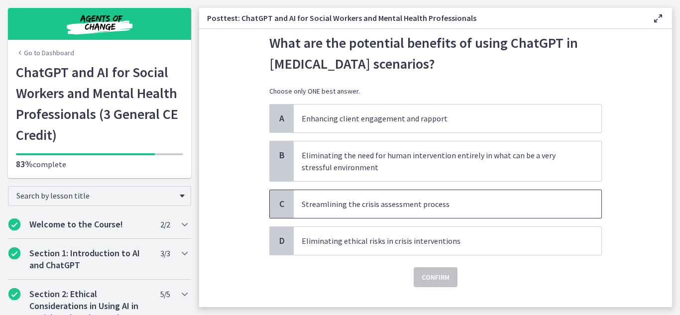
click at [449, 212] on span "Streamlining the crisis assessment process" at bounding box center [446, 204] width 307 height 28
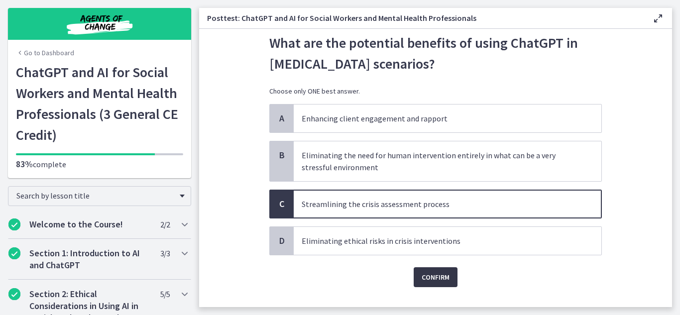
click at [443, 279] on span "Confirm" at bounding box center [435, 277] width 28 height 12
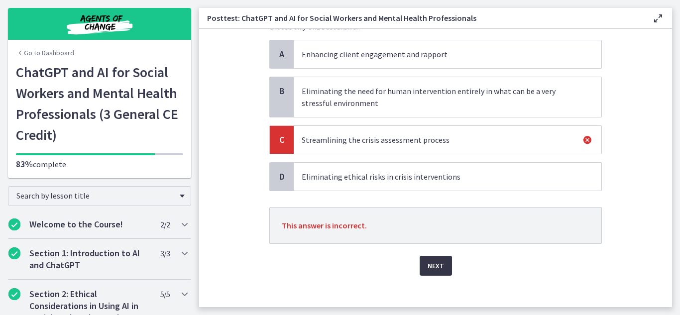
scroll to position [101, 0]
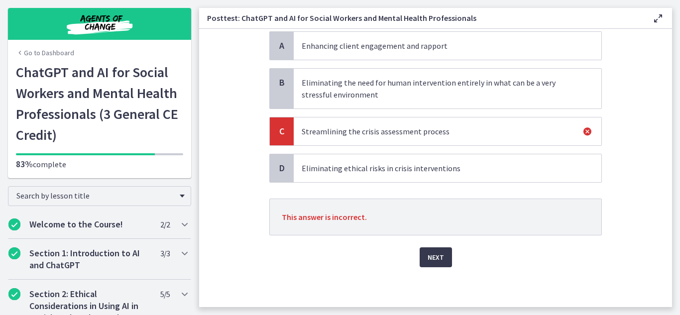
click at [440, 206] on div "Question 13 of 30 What are the potential benefits of using ChatGPT in [MEDICAL_…" at bounding box center [435, 77] width 348 height 258
click at [440, 266] on button "Next" at bounding box center [435, 257] width 32 height 20
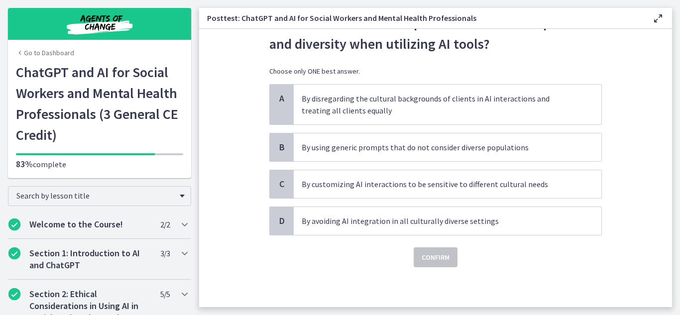
scroll to position [0, 0]
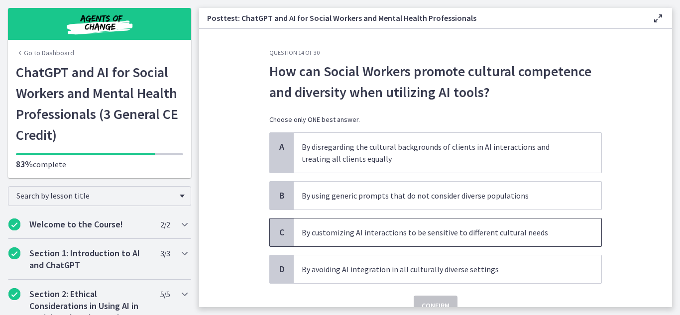
click at [340, 235] on p "By customizing AI interactions to be sensitive to different cultural needs" at bounding box center [437, 232] width 272 height 12
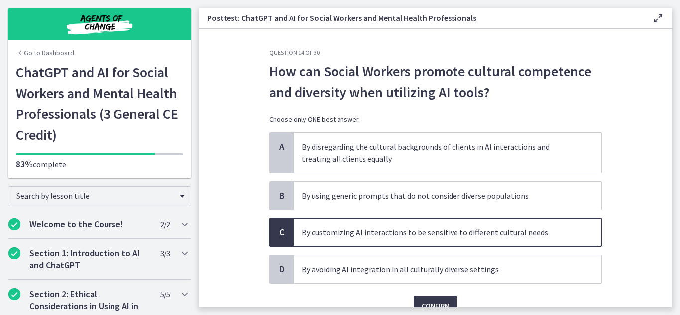
scroll to position [48, 0]
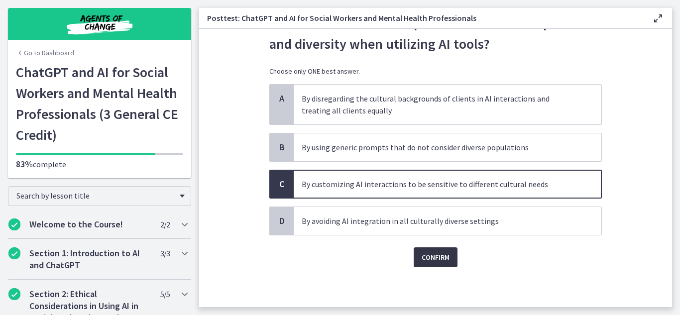
click at [438, 257] on span "Confirm" at bounding box center [435, 257] width 28 height 12
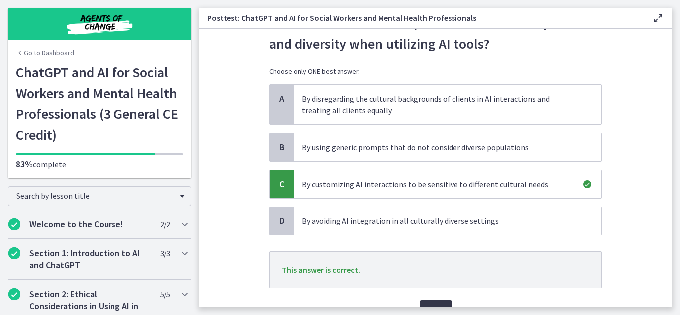
scroll to position [101, 0]
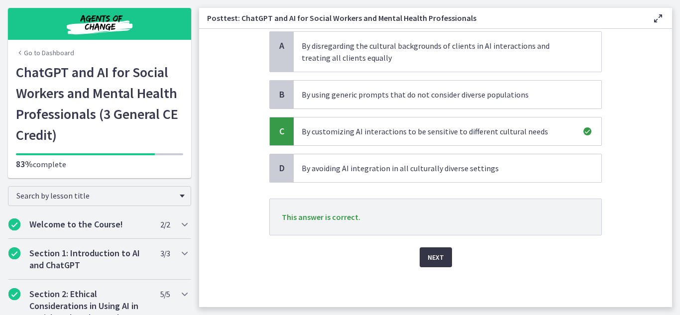
click at [438, 257] on span "Next" at bounding box center [435, 257] width 16 height 12
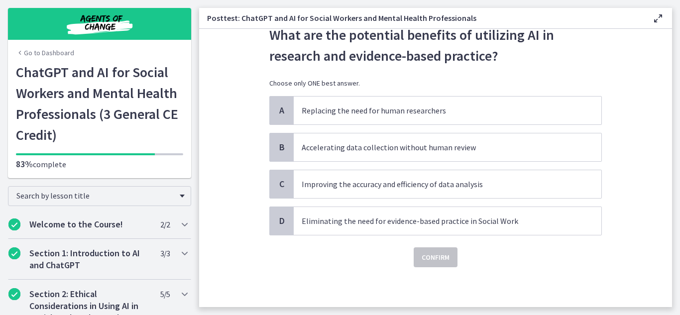
click at [438, 227] on p "Eliminating the need for evidence-based practice in Social Work" at bounding box center [437, 221] width 272 height 12
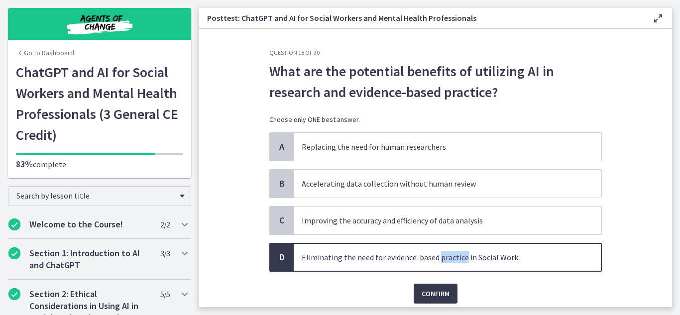
scroll to position [36, 0]
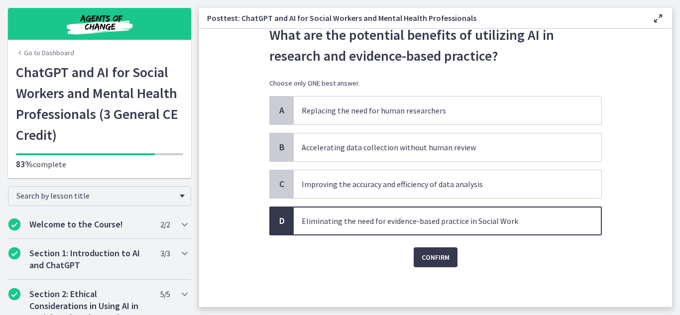
click at [502, 267] on div "Question 15 of 30 What are the potential benefits of utilizing AI in research a…" at bounding box center [435, 141] width 348 height 258
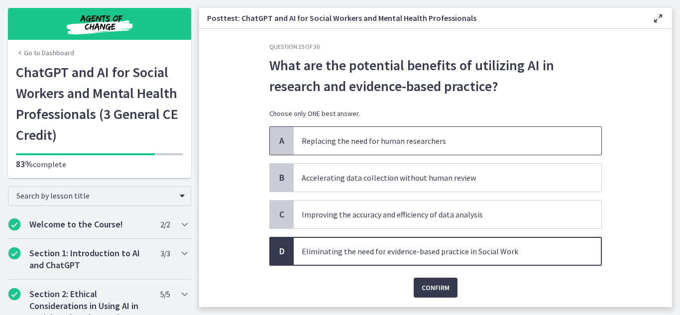
scroll to position [8, 0]
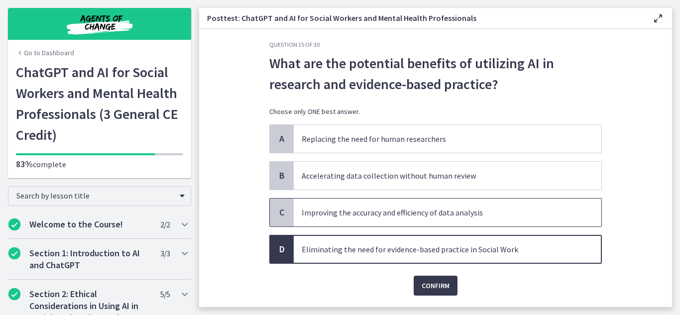
click at [345, 217] on p "Improving the accuracy and efficiency of data analysis" at bounding box center [437, 212] width 272 height 12
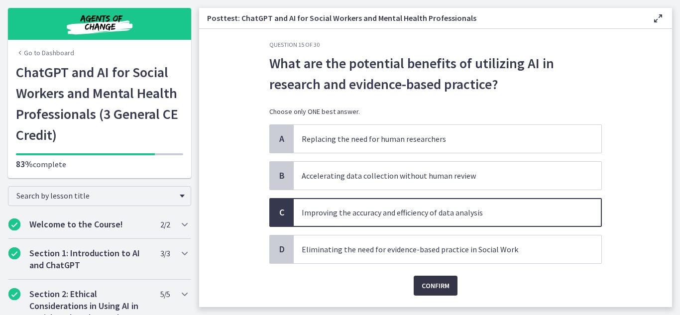
click at [421, 281] on span "Confirm" at bounding box center [435, 286] width 28 height 12
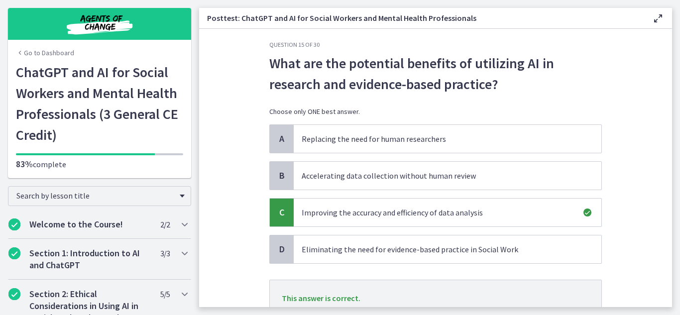
scroll to position [89, 0]
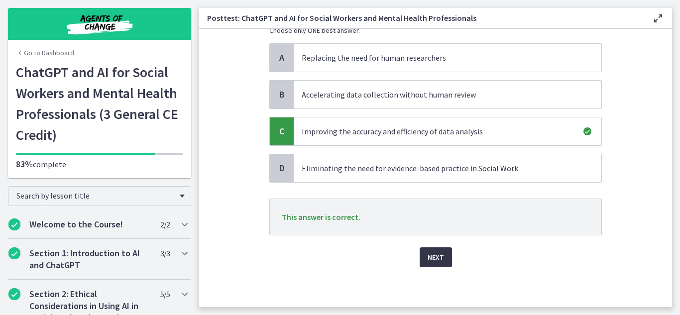
click at [445, 254] on button "Next" at bounding box center [435, 257] width 32 height 20
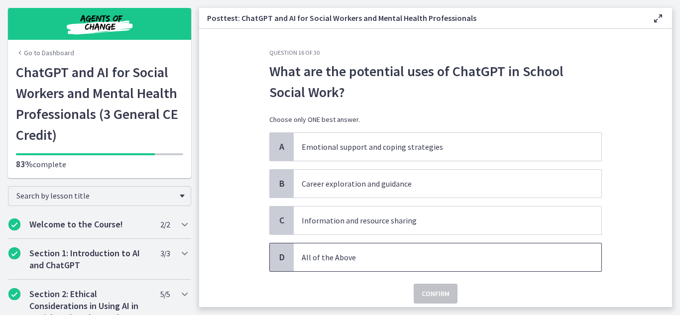
click at [428, 258] on p "All of the Above" at bounding box center [437, 257] width 272 height 12
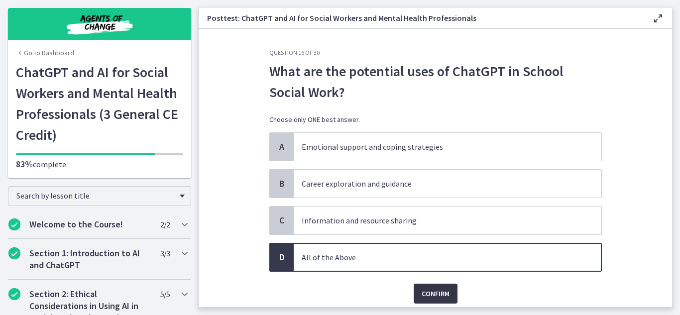
click at [441, 292] on span "Confirm" at bounding box center [435, 294] width 28 height 12
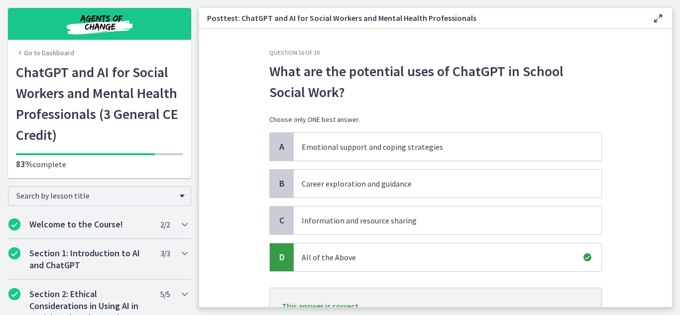
scroll to position [89, 0]
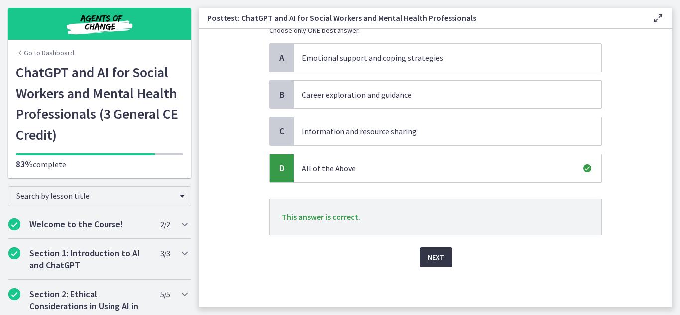
click at [435, 259] on span "Next" at bounding box center [435, 257] width 16 height 12
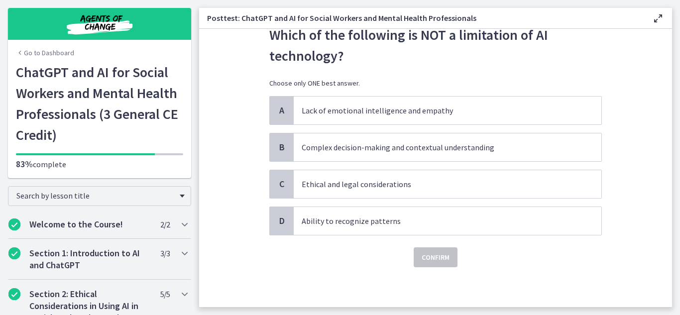
scroll to position [0, 0]
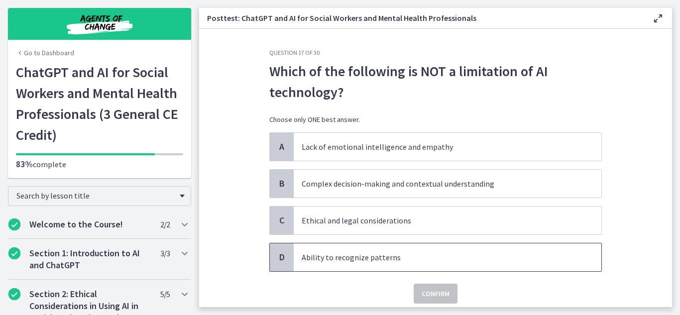
click at [403, 266] on span "Ability to recognize patterns" at bounding box center [446, 257] width 307 height 28
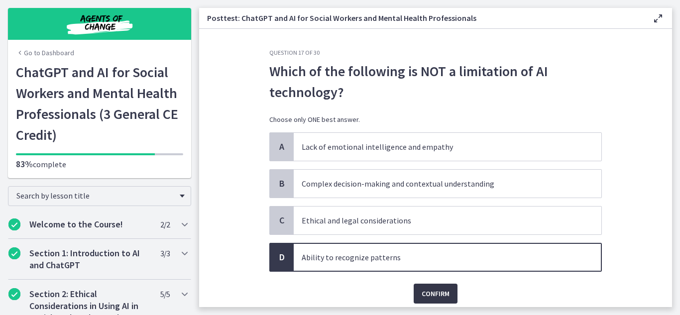
click at [443, 295] on span "Confirm" at bounding box center [435, 294] width 28 height 12
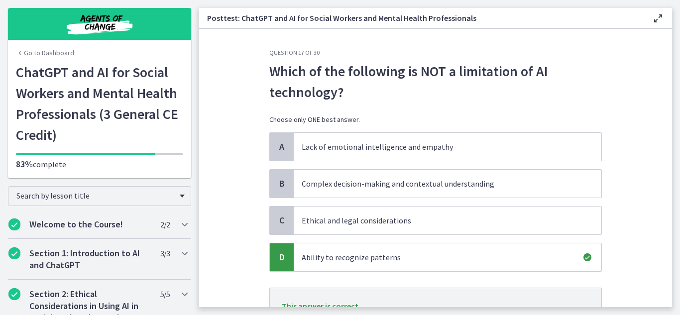
scroll to position [89, 0]
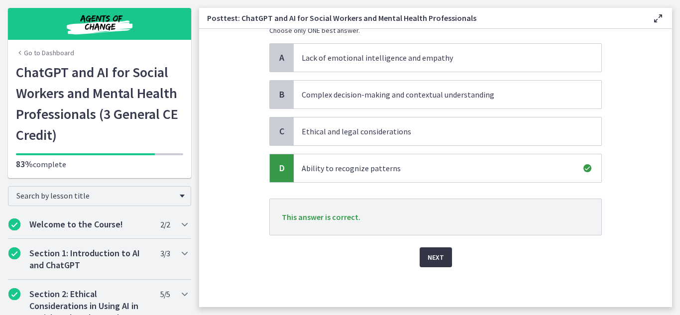
click at [432, 256] on span "Next" at bounding box center [435, 257] width 16 height 12
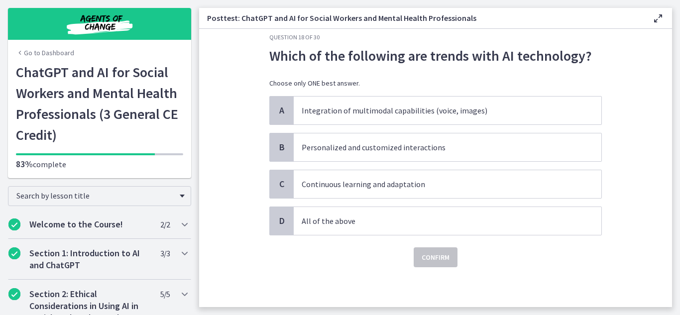
scroll to position [0, 0]
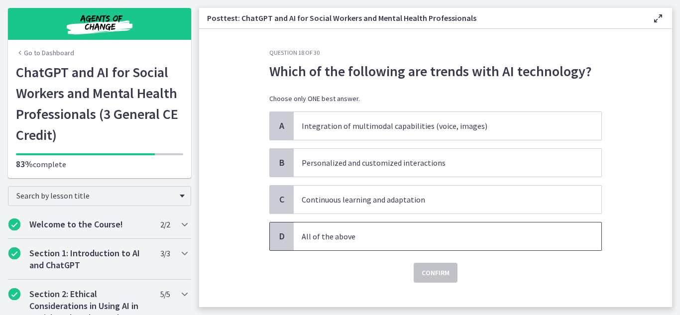
click at [298, 230] on span "All of the above" at bounding box center [446, 236] width 307 height 28
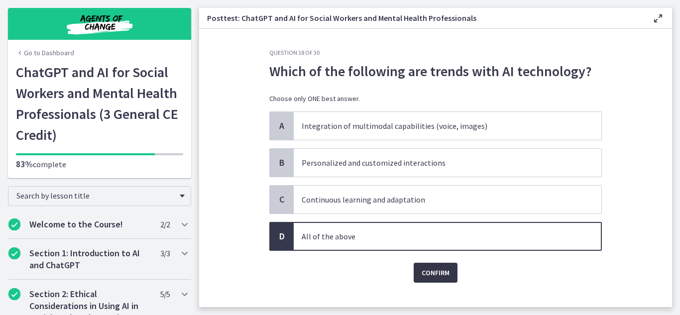
click at [442, 269] on span "Confirm" at bounding box center [435, 273] width 28 height 12
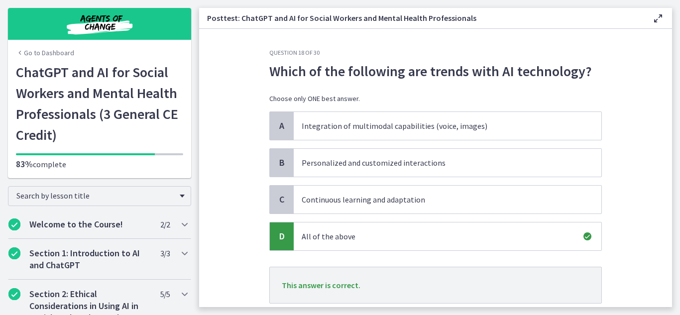
scroll to position [68, 0]
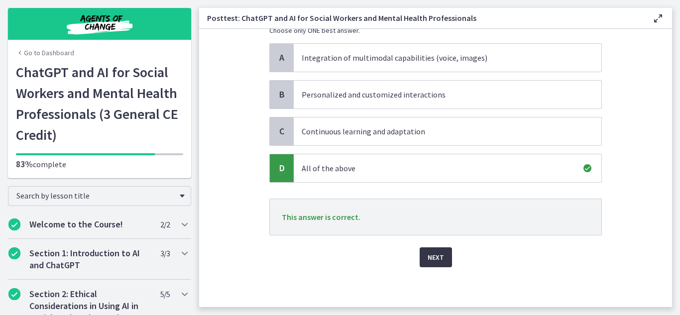
click at [444, 251] on button "Next" at bounding box center [435, 257] width 32 height 20
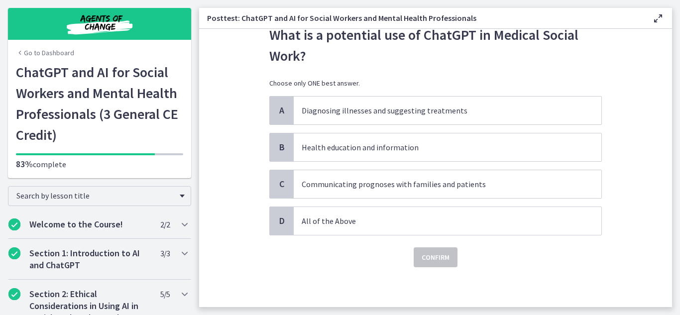
scroll to position [0, 0]
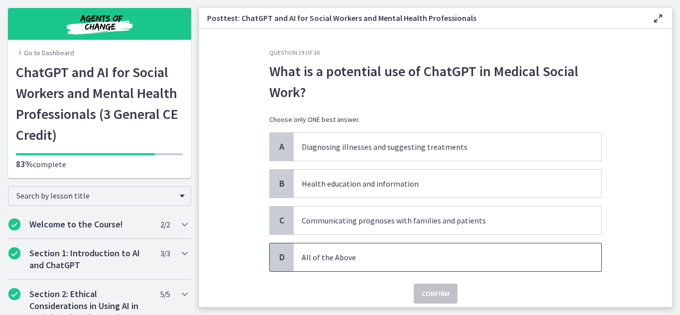
click at [367, 261] on p "All of the Above" at bounding box center [437, 257] width 272 height 12
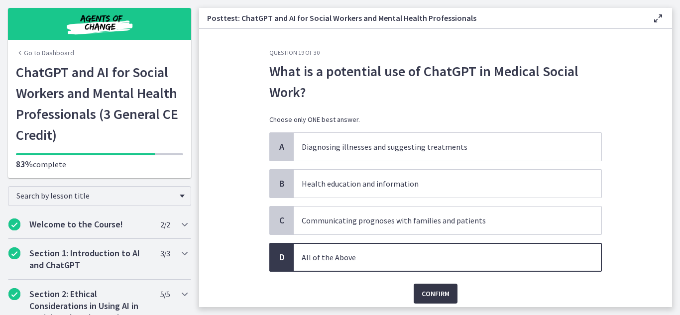
click at [440, 299] on button "Confirm" at bounding box center [435, 294] width 44 height 20
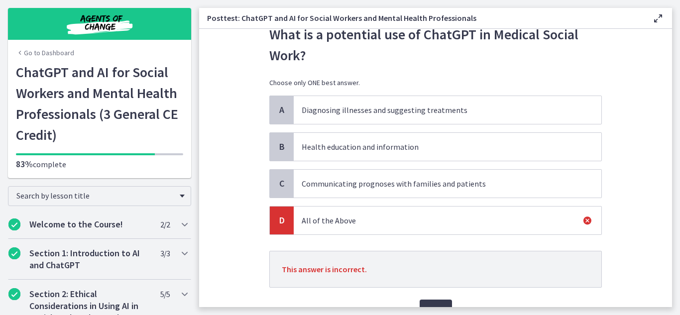
scroll to position [89, 0]
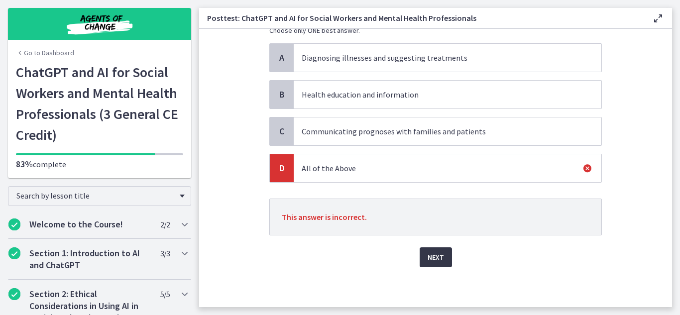
click at [427, 261] on span "Next" at bounding box center [435, 257] width 16 height 12
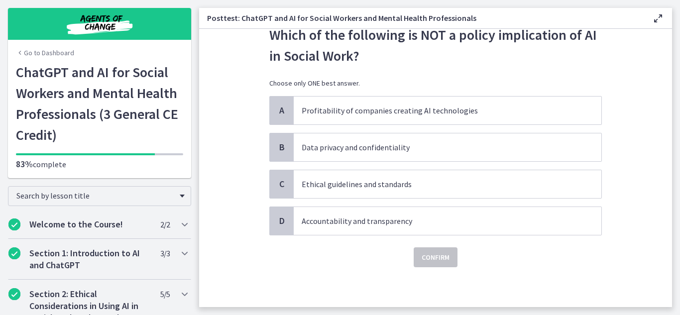
scroll to position [0, 0]
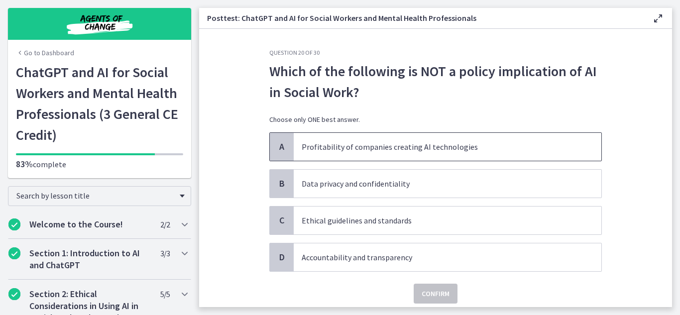
click at [340, 154] on span "Profitability of companies creating AI technologies" at bounding box center [446, 147] width 307 height 28
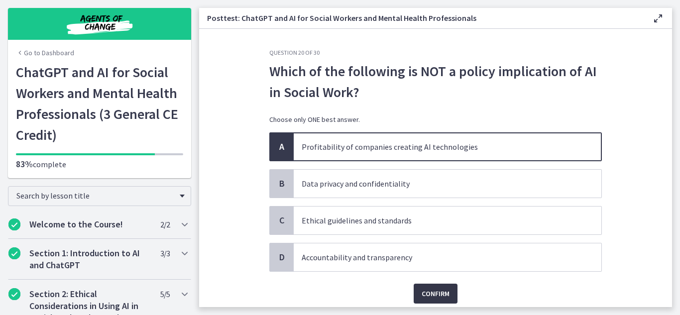
click at [435, 288] on span "Confirm" at bounding box center [435, 294] width 28 height 12
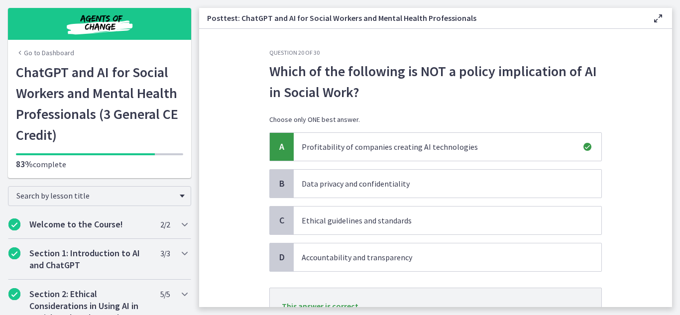
scroll to position [89, 0]
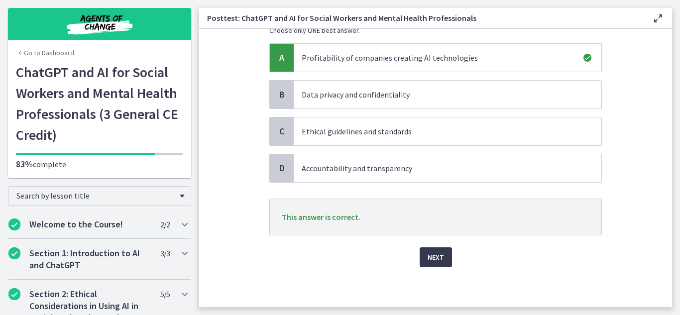
click at [436, 218] on div "Question 20 of 30 Which of the following is NOT a policy implication of AI in S…" at bounding box center [435, 89] width 348 height 258
click at [431, 258] on span "Next" at bounding box center [435, 257] width 16 height 12
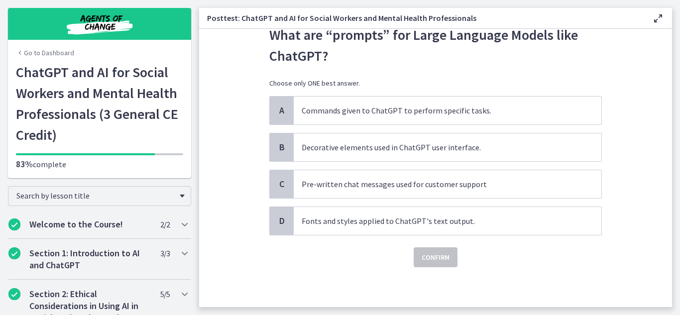
scroll to position [0, 0]
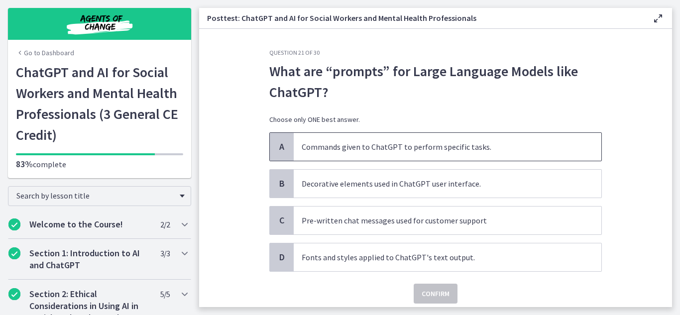
click at [332, 149] on p "Commands given to ChatGPT to perform specific tasks." at bounding box center [437, 147] width 272 height 12
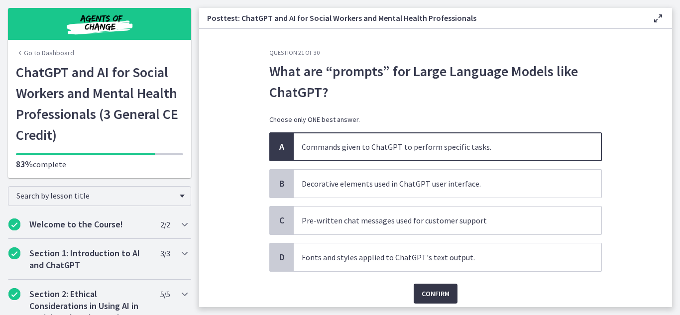
click at [434, 292] on span "Confirm" at bounding box center [435, 294] width 28 height 12
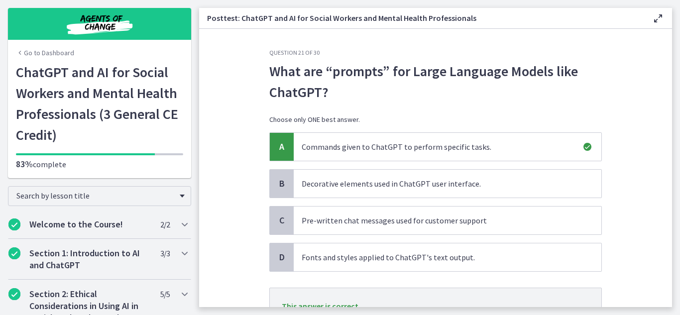
scroll to position [89, 0]
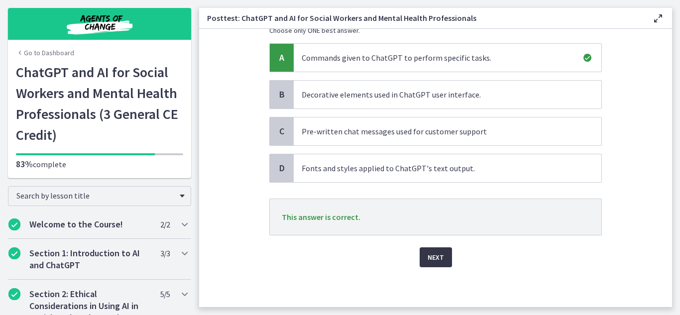
click at [439, 256] on span "Next" at bounding box center [435, 257] width 16 height 12
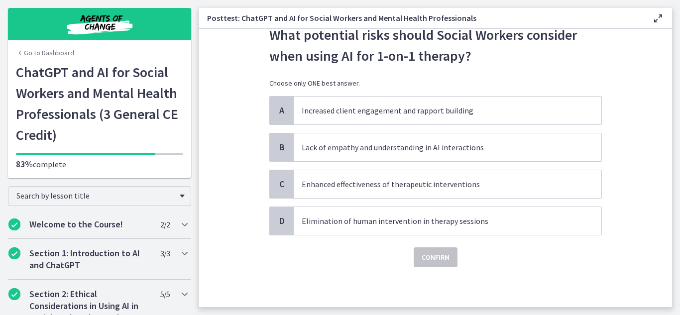
scroll to position [0, 0]
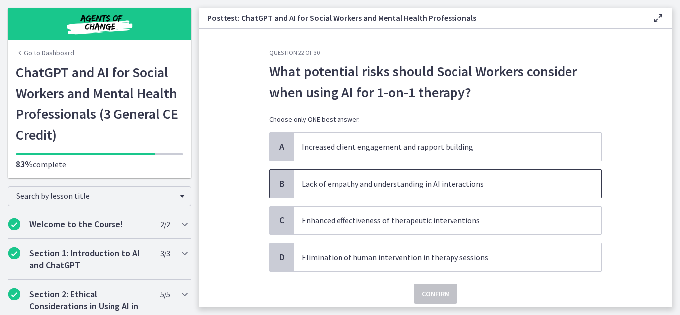
click at [325, 189] on p "Lack of empathy and understanding in AI interactions" at bounding box center [437, 184] width 272 height 12
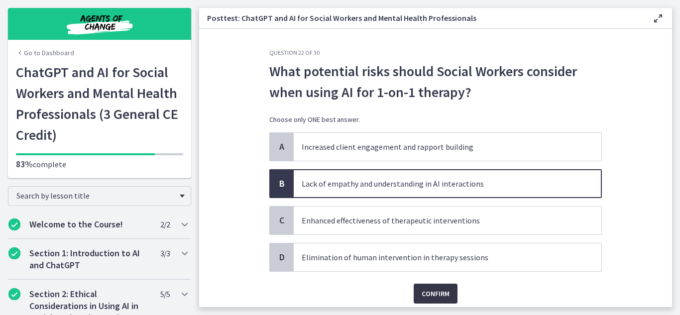
click at [425, 290] on span "Confirm" at bounding box center [435, 294] width 28 height 12
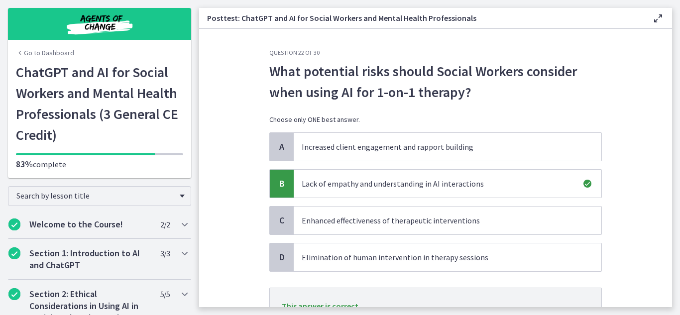
scroll to position [89, 0]
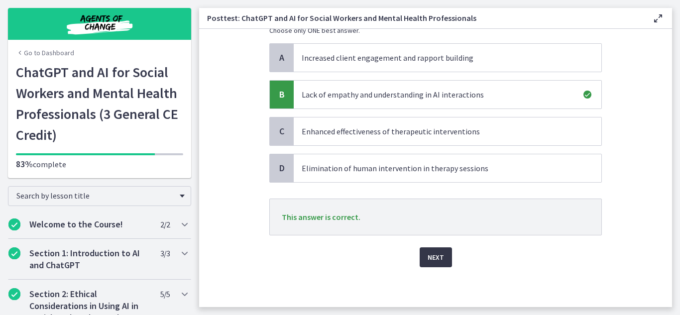
click at [435, 256] on span "Next" at bounding box center [435, 257] width 16 height 12
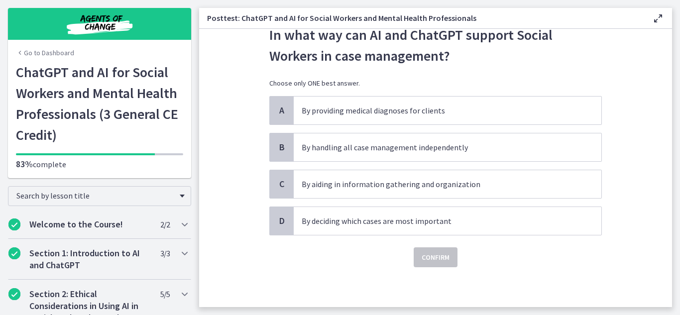
scroll to position [0, 0]
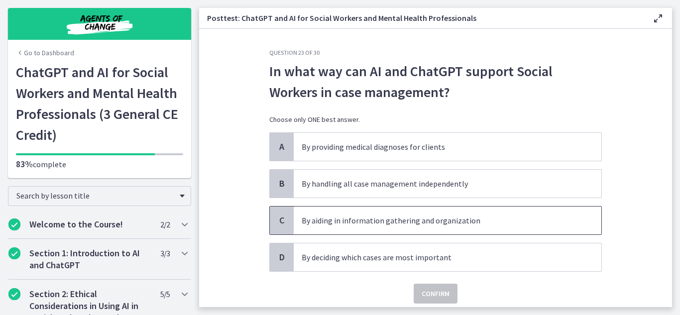
click at [450, 225] on p "By aiding in information gathering and organization" at bounding box center [437, 220] width 272 height 12
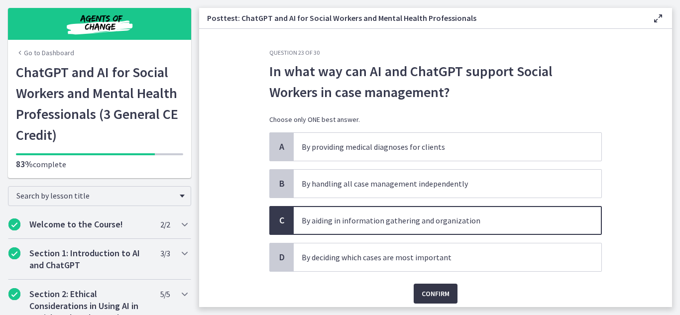
click at [434, 297] on span "Confirm" at bounding box center [435, 294] width 28 height 12
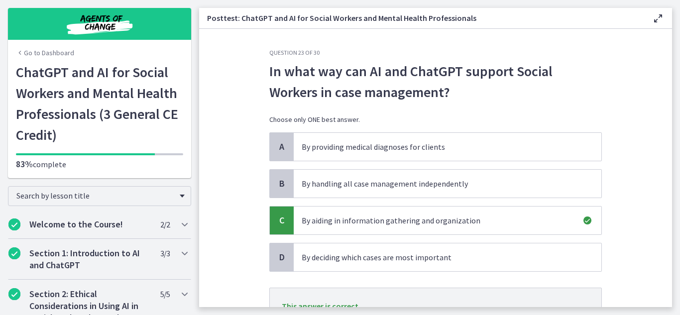
scroll to position [89, 0]
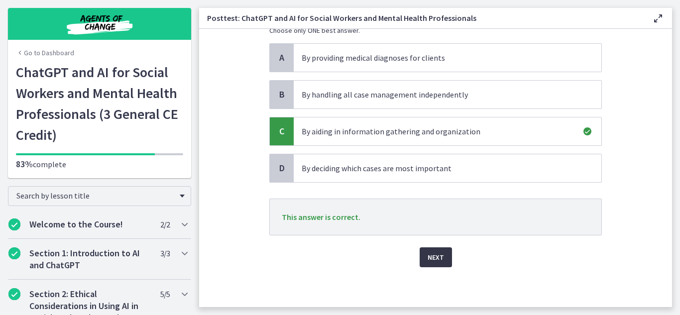
click at [431, 262] on span "Next" at bounding box center [435, 257] width 16 height 12
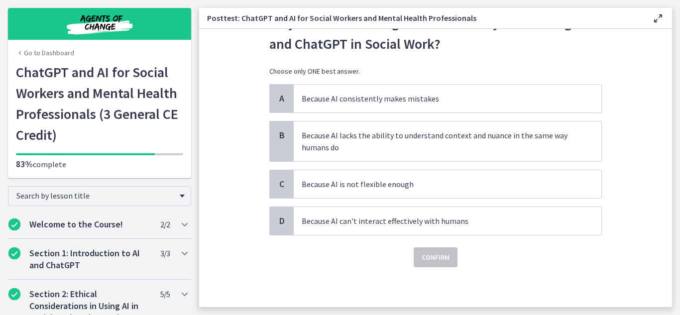
scroll to position [0, 0]
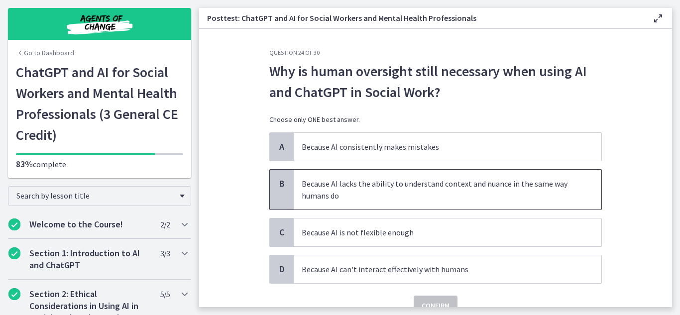
click at [362, 197] on p "Because AI lacks the ability to understand context and nuance in the same way h…" at bounding box center [437, 190] width 272 height 24
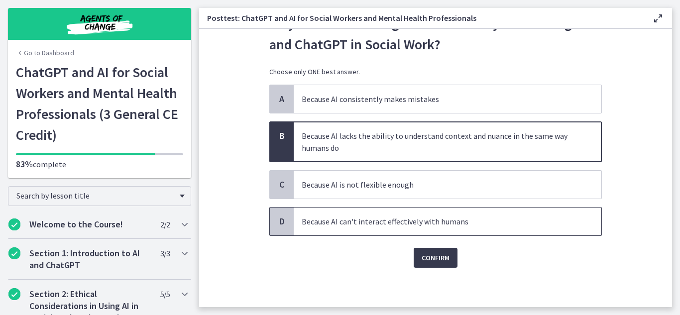
scroll to position [48, 0]
click at [428, 255] on span "Confirm" at bounding box center [435, 257] width 28 height 12
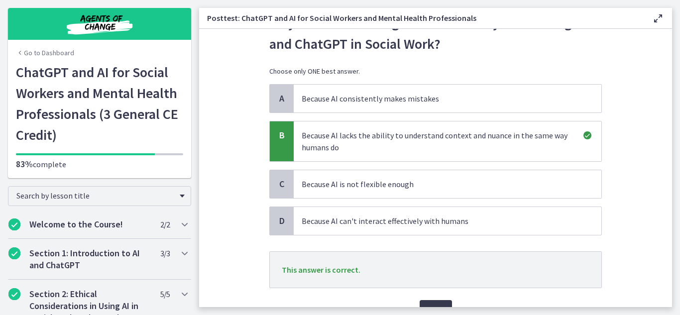
scroll to position [101, 0]
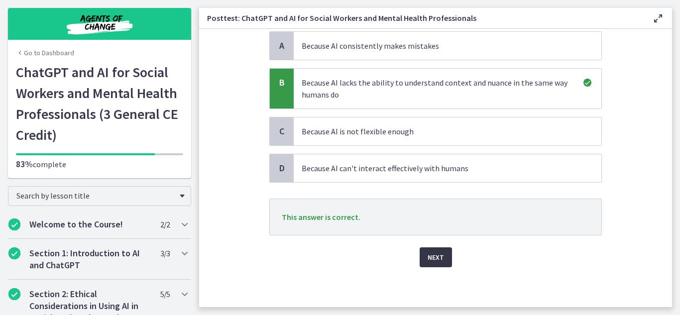
click at [427, 256] on span "Next" at bounding box center [435, 257] width 16 height 12
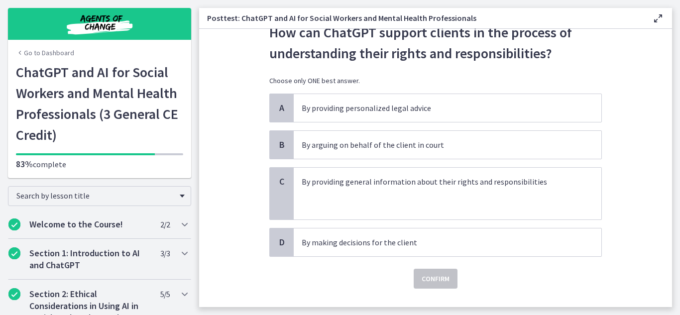
scroll to position [41, 0]
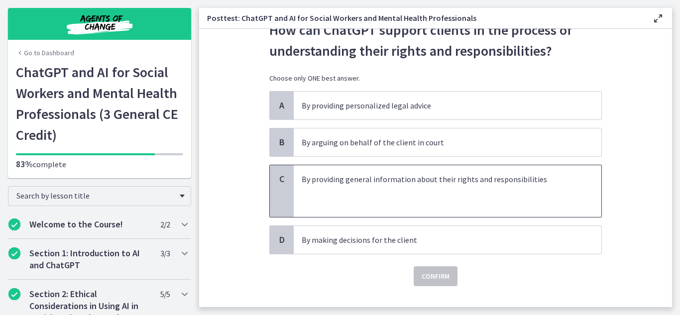
click at [424, 187] on p at bounding box center [437, 191] width 272 height 12
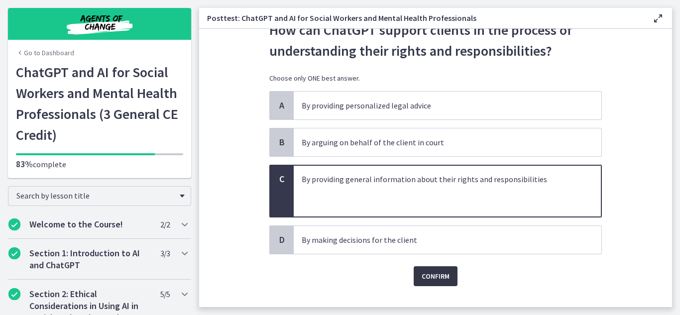
click at [438, 272] on span "Confirm" at bounding box center [435, 276] width 28 height 12
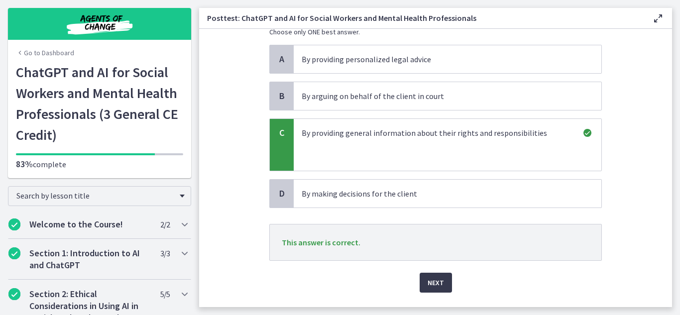
scroll to position [75, 0]
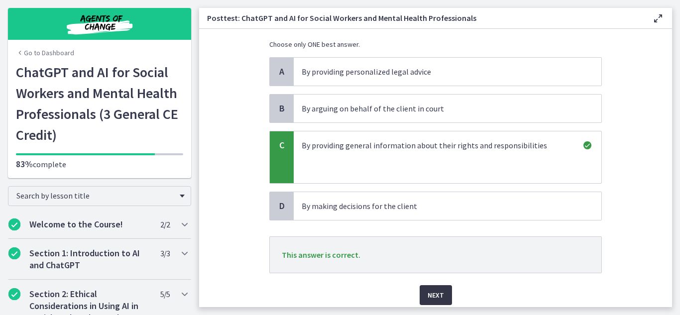
click at [442, 287] on button "Next" at bounding box center [435, 295] width 32 height 20
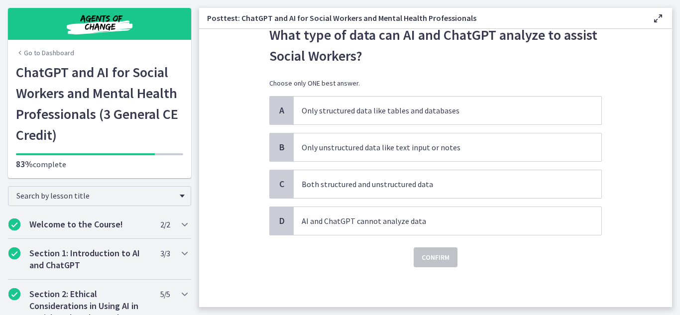
scroll to position [0, 0]
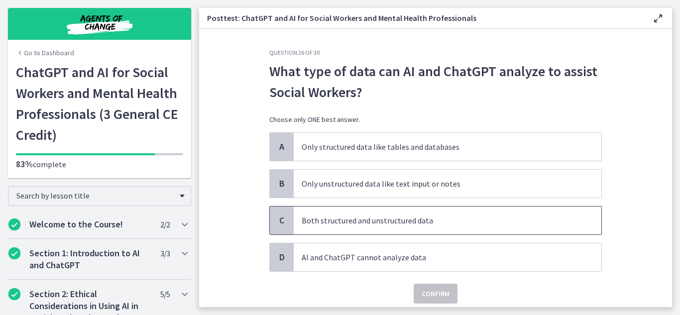
click at [361, 223] on p "Both structured and unstructured data" at bounding box center [437, 220] width 272 height 12
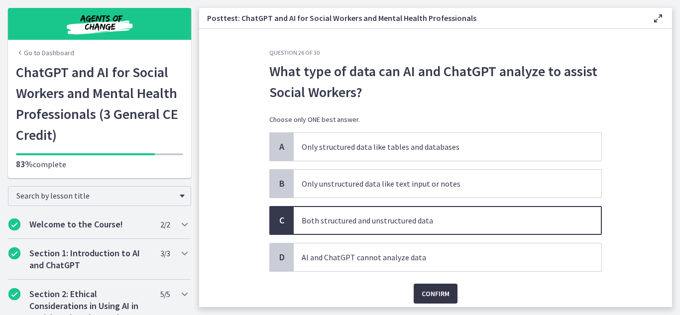
click at [447, 288] on span "Confirm" at bounding box center [435, 294] width 28 height 12
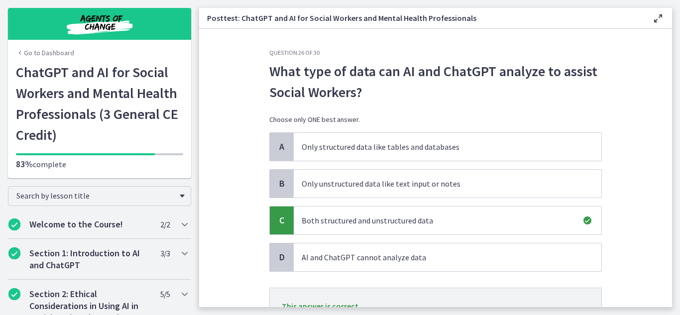
scroll to position [89, 0]
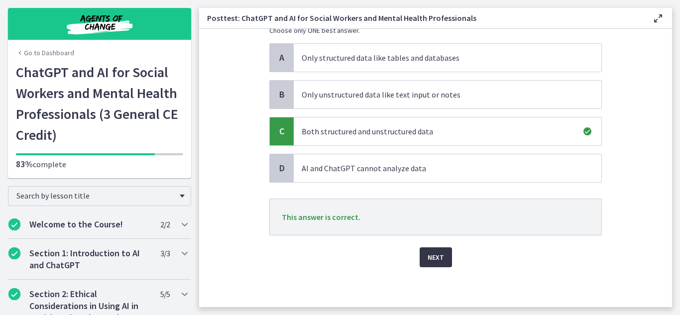
click at [443, 253] on span "Next" at bounding box center [435, 257] width 16 height 12
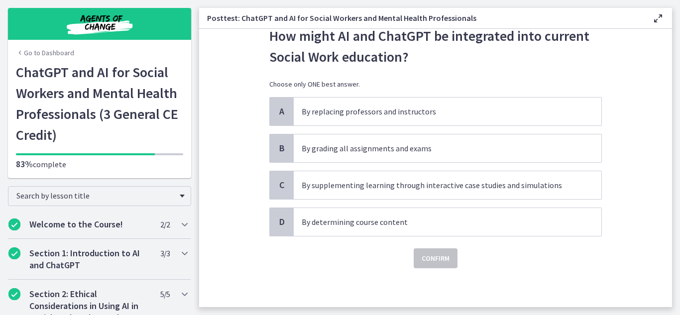
scroll to position [36, 0]
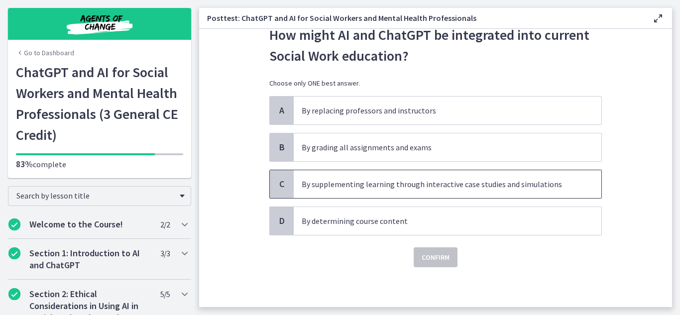
click at [448, 193] on span "By supplementing learning through interactive case studies and simulations" at bounding box center [446, 184] width 307 height 28
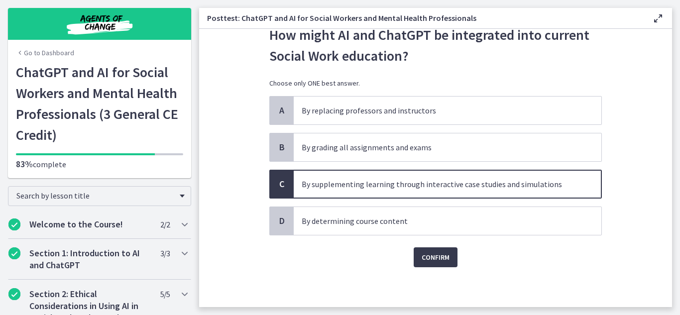
scroll to position [0, 0]
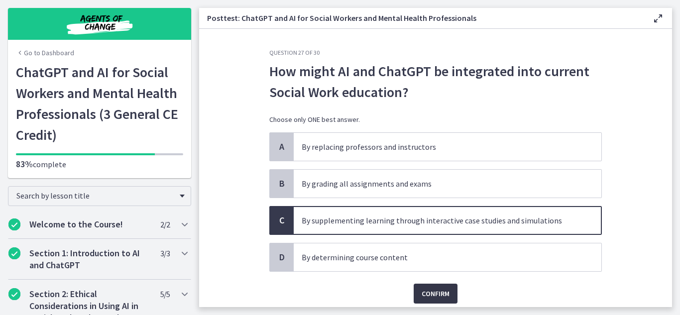
click at [436, 300] on button "Confirm" at bounding box center [435, 294] width 44 height 20
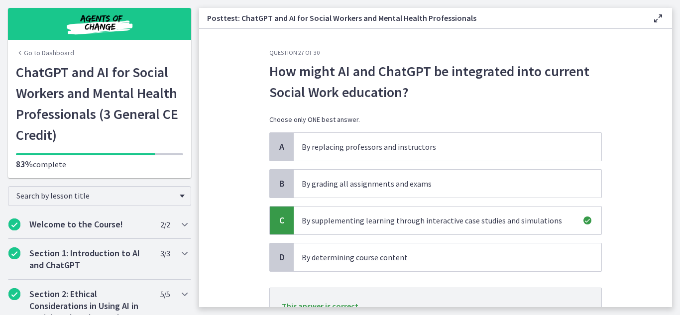
scroll to position [89, 0]
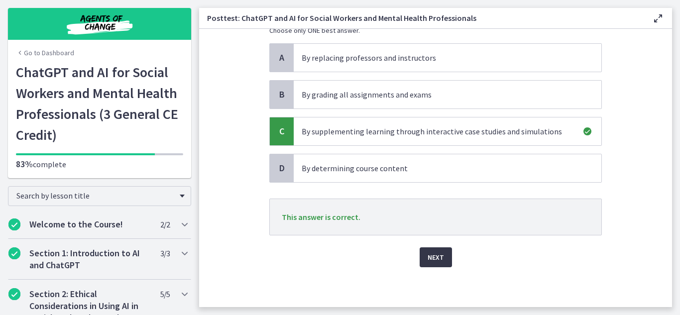
click at [436, 265] on button "Next" at bounding box center [435, 257] width 32 height 20
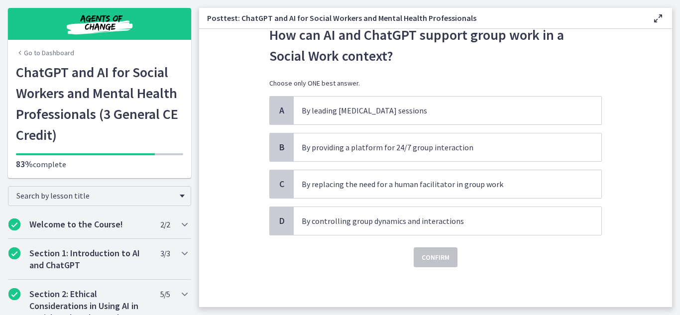
scroll to position [0, 0]
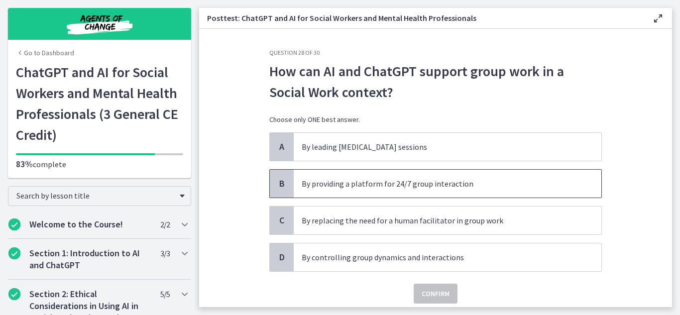
click at [340, 177] on span "By providing a platform for 24/7 group interaction" at bounding box center [446, 184] width 307 height 28
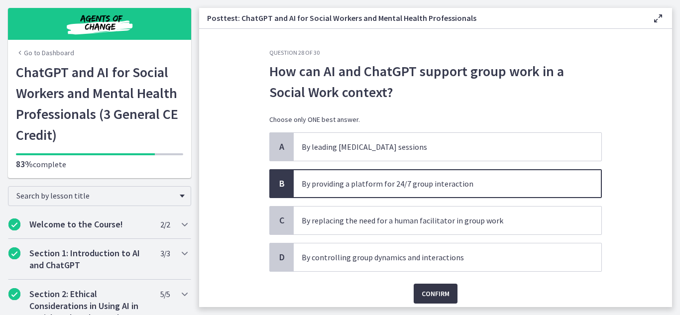
click at [439, 290] on span "Confirm" at bounding box center [435, 294] width 28 height 12
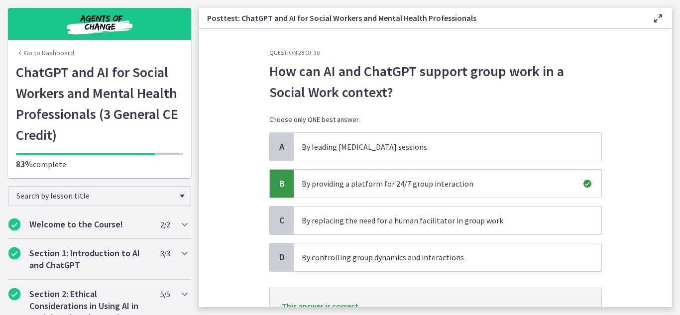
scroll to position [89, 0]
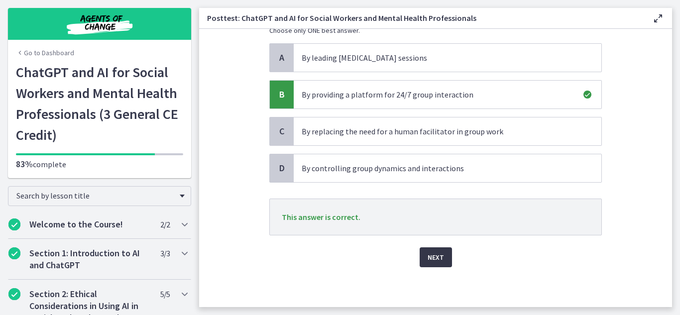
click at [439, 266] on button "Next" at bounding box center [435, 257] width 32 height 20
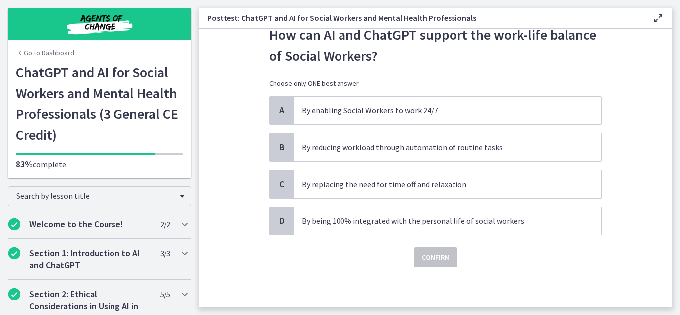
scroll to position [0, 0]
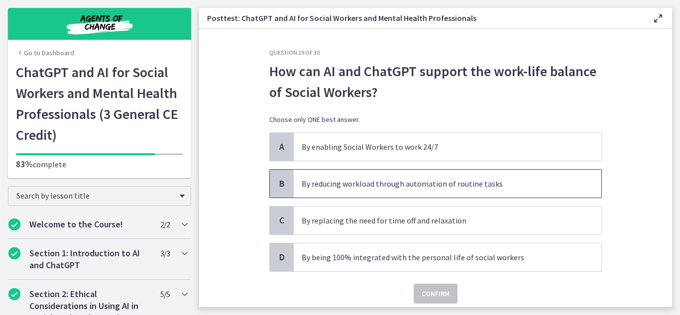
click at [486, 189] on p "By reducing workload through automation of routine tasks" at bounding box center [437, 184] width 272 height 12
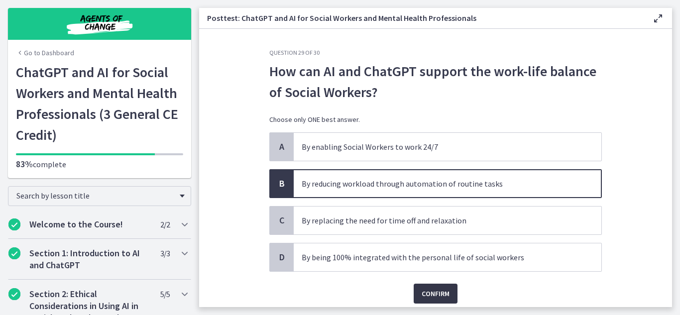
click at [437, 301] on button "Confirm" at bounding box center [435, 294] width 44 height 20
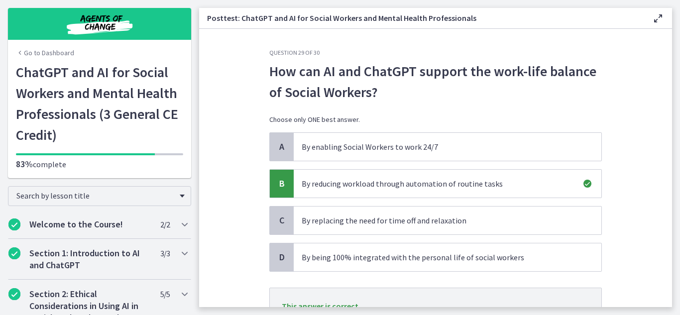
scroll to position [89, 0]
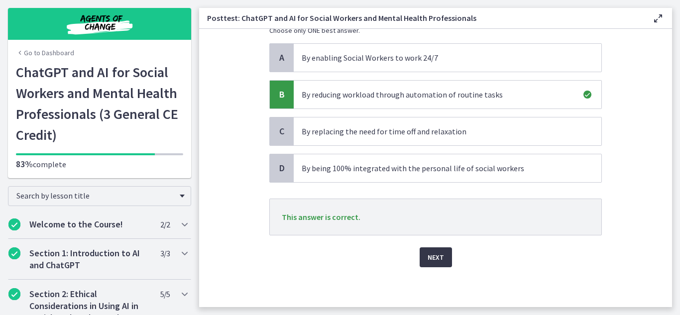
click at [442, 258] on span "Next" at bounding box center [435, 257] width 16 height 12
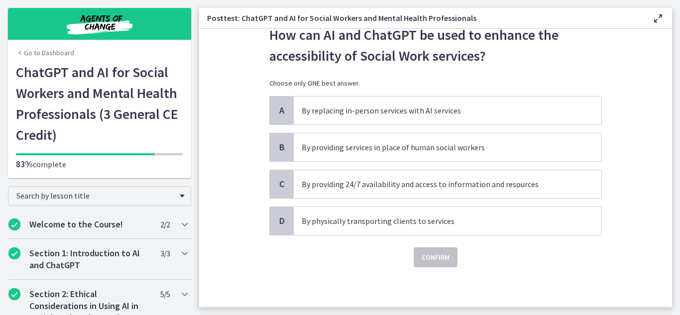
scroll to position [0, 0]
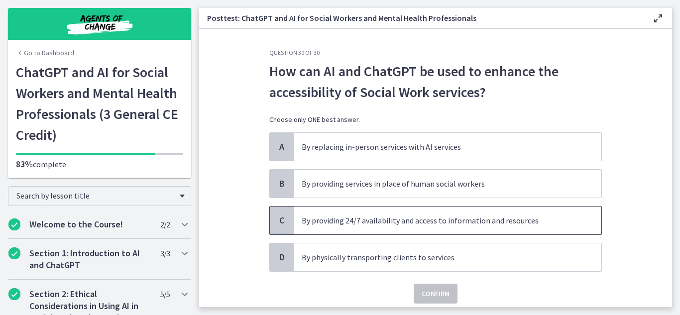
click at [549, 228] on span "By providing 24/7 availability and access to information and resources" at bounding box center [446, 220] width 307 height 28
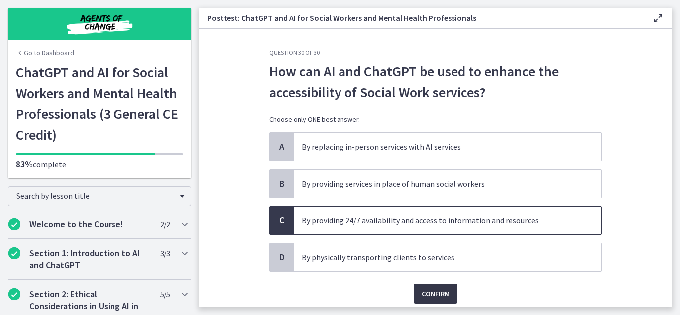
click at [444, 297] on span "Confirm" at bounding box center [435, 294] width 28 height 12
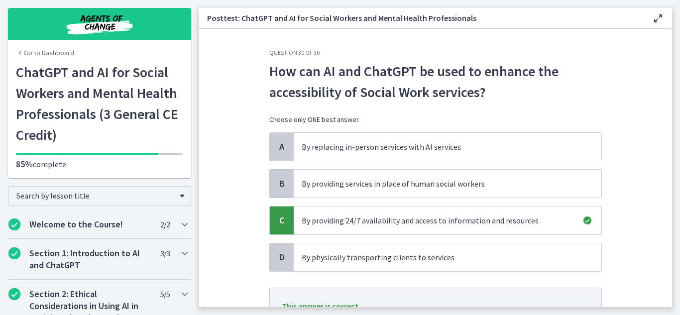
scroll to position [89, 0]
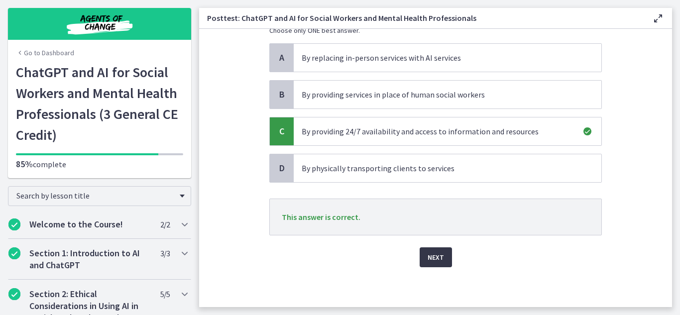
click at [428, 255] on span "Next" at bounding box center [435, 257] width 16 height 12
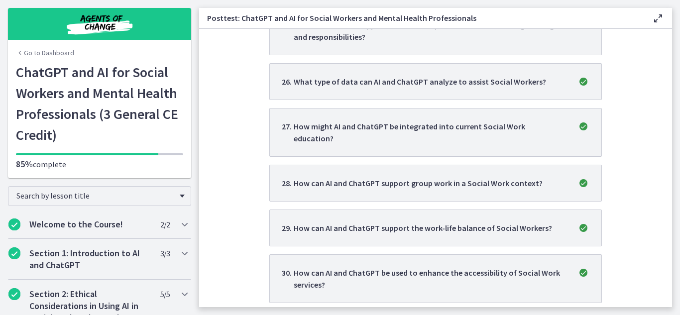
scroll to position [0, 0]
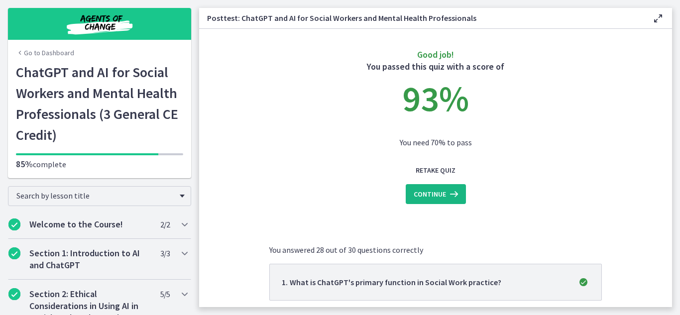
click at [448, 192] on icon at bounding box center [453, 194] width 14 height 12
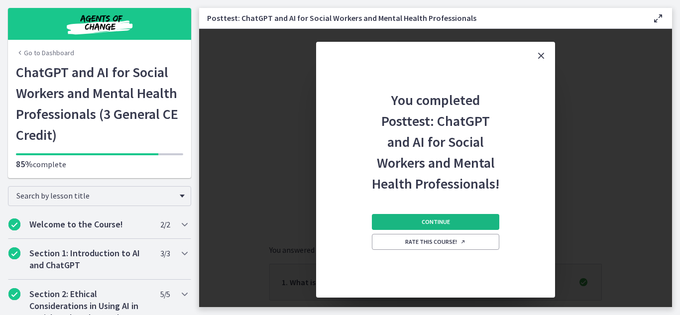
click at [475, 221] on button "Continue" at bounding box center [435, 222] width 127 height 16
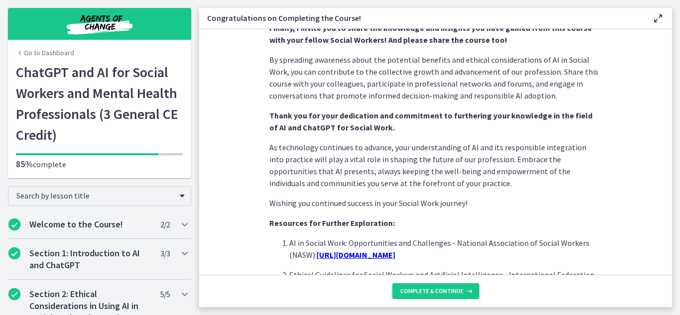
scroll to position [741, 0]
click at [428, 287] on span "Complete & continue" at bounding box center [431, 291] width 63 height 8
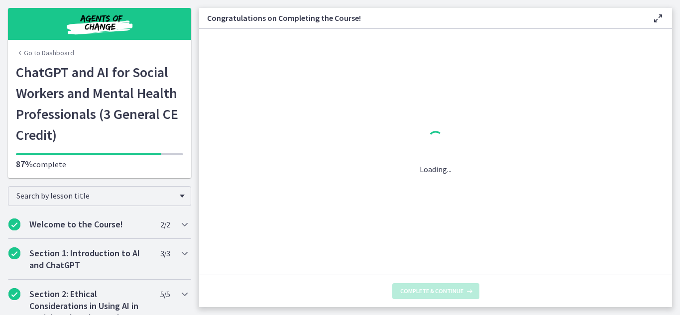
scroll to position [0, 0]
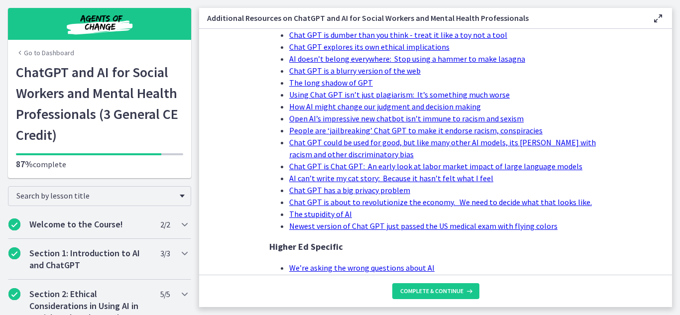
scroll to position [1026, 0]
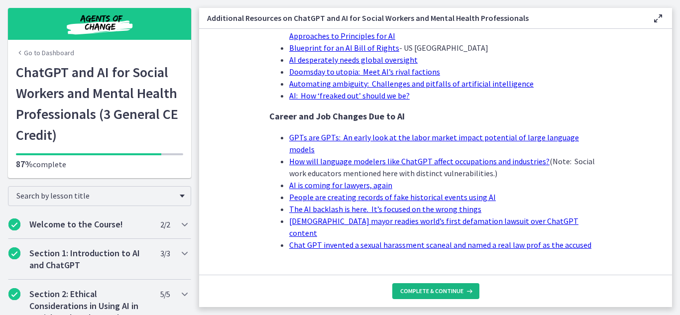
click at [439, 298] on button "Complete & continue" at bounding box center [435, 291] width 87 height 16
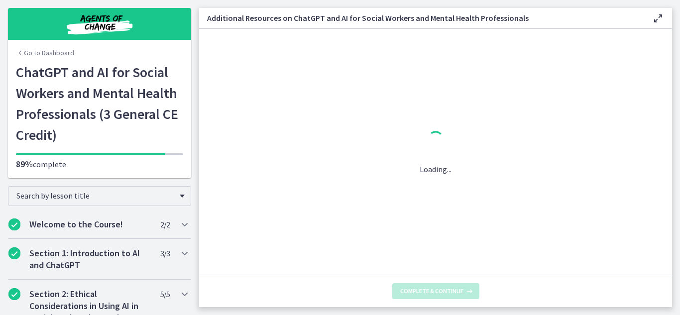
scroll to position [0, 0]
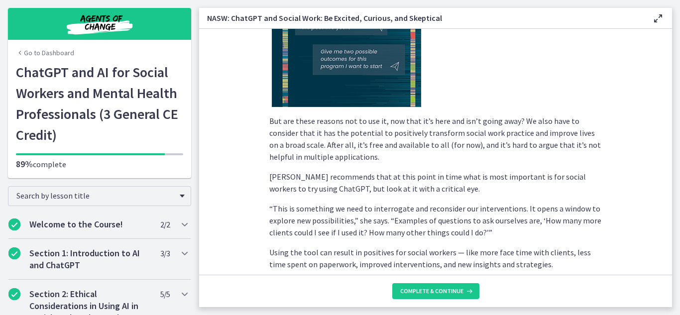
scroll to position [1890, 0]
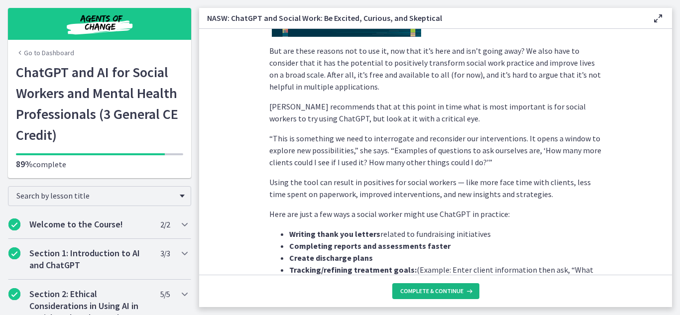
click at [446, 292] on span "Complete & continue" at bounding box center [431, 291] width 63 height 8
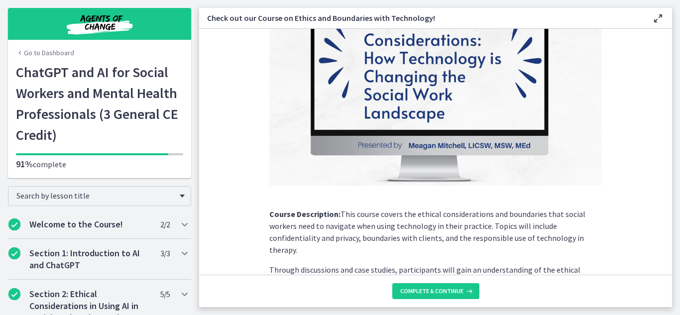
scroll to position [183, 0]
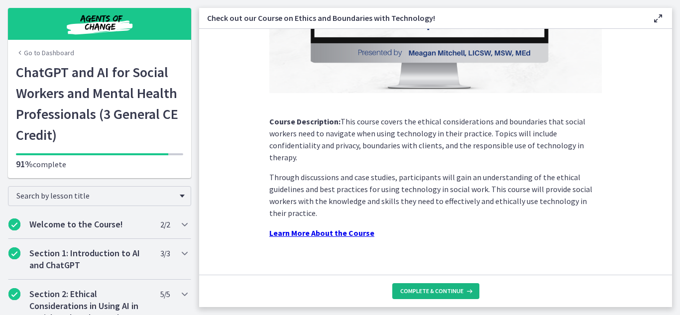
click at [453, 290] on span "Complete & continue" at bounding box center [431, 291] width 63 height 8
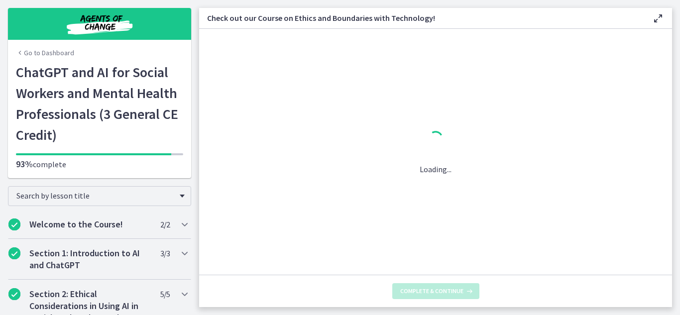
scroll to position [0, 0]
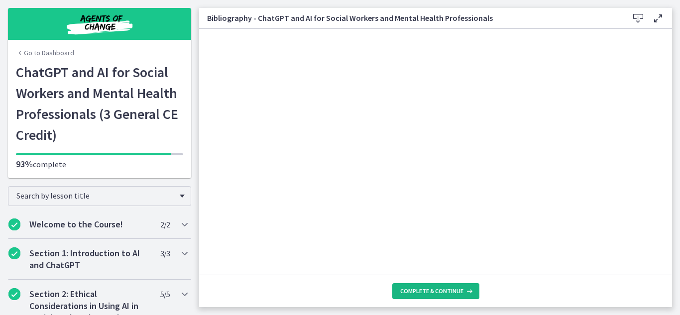
click at [444, 296] on button "Complete & continue" at bounding box center [435, 291] width 87 height 16
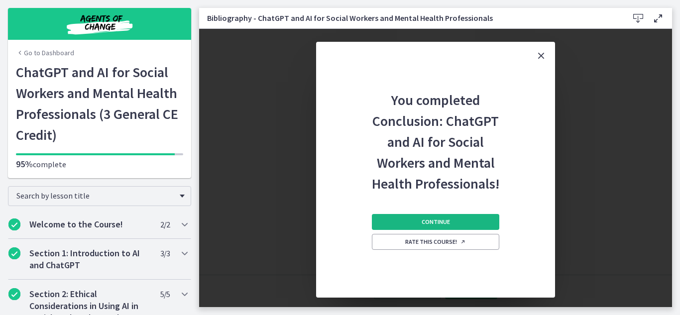
click at [449, 226] on button "Continue" at bounding box center [435, 222] width 127 height 16
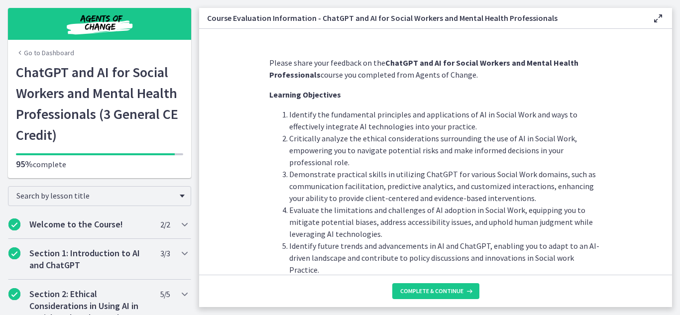
scroll to position [37, 0]
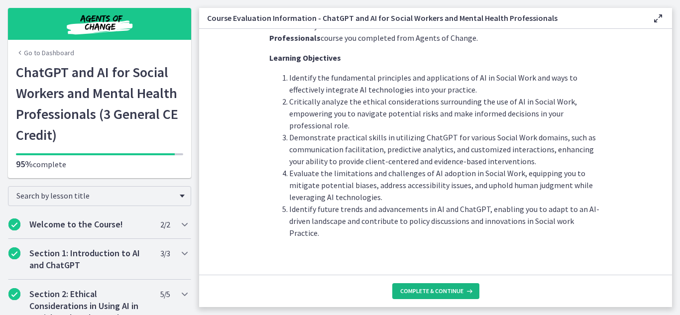
click at [443, 287] on span "Complete & continue" at bounding box center [431, 291] width 63 height 8
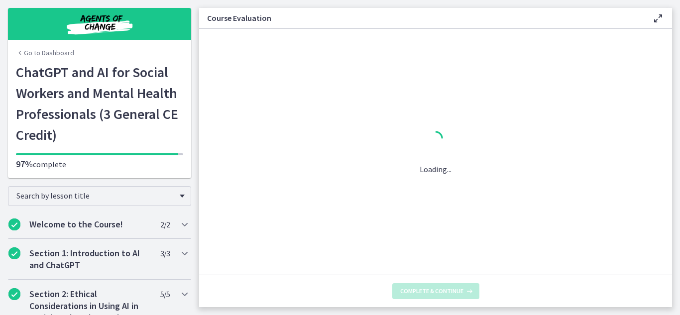
scroll to position [0, 0]
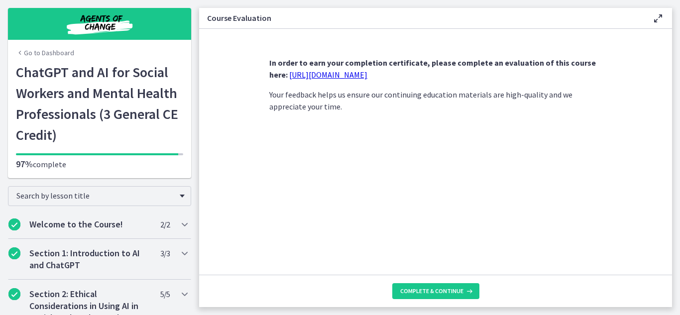
click at [367, 72] on link "[URL][DOMAIN_NAME]" at bounding box center [328, 75] width 78 height 10
